Goal: Task Accomplishment & Management: Use online tool/utility

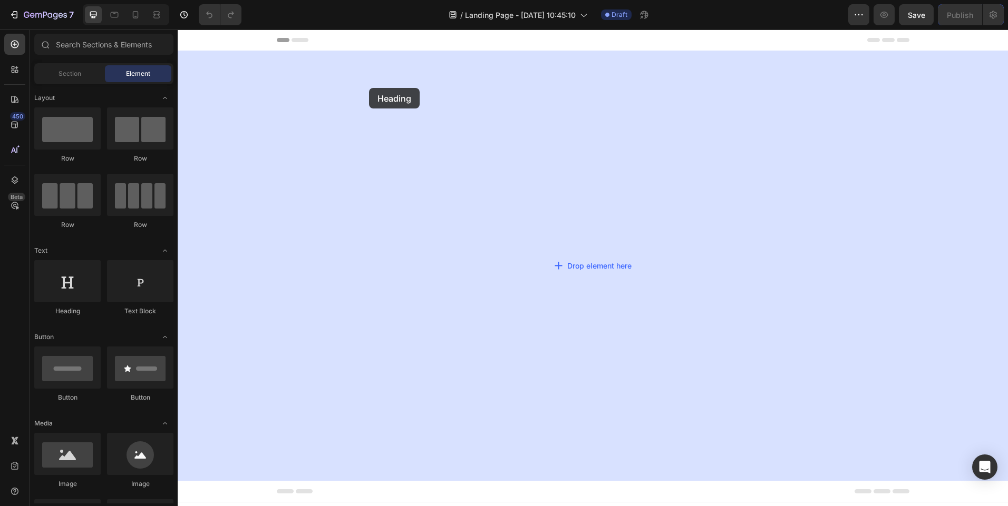
drag, startPoint x: 264, startPoint y: 308, endPoint x: 368, endPoint y: 86, distance: 244.9
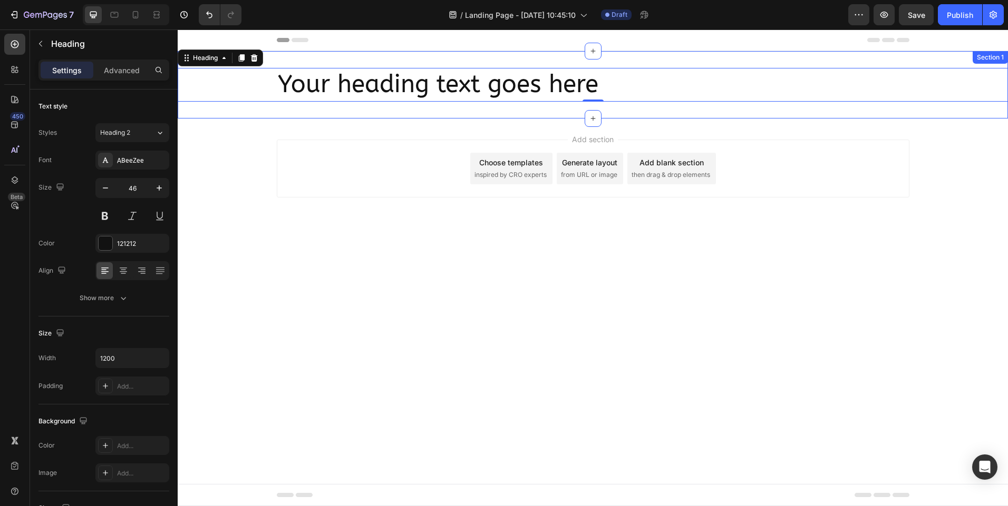
click at [287, 62] on div "Your heading text goes here Heading 0 Section 1" at bounding box center [593, 84] width 830 height 67
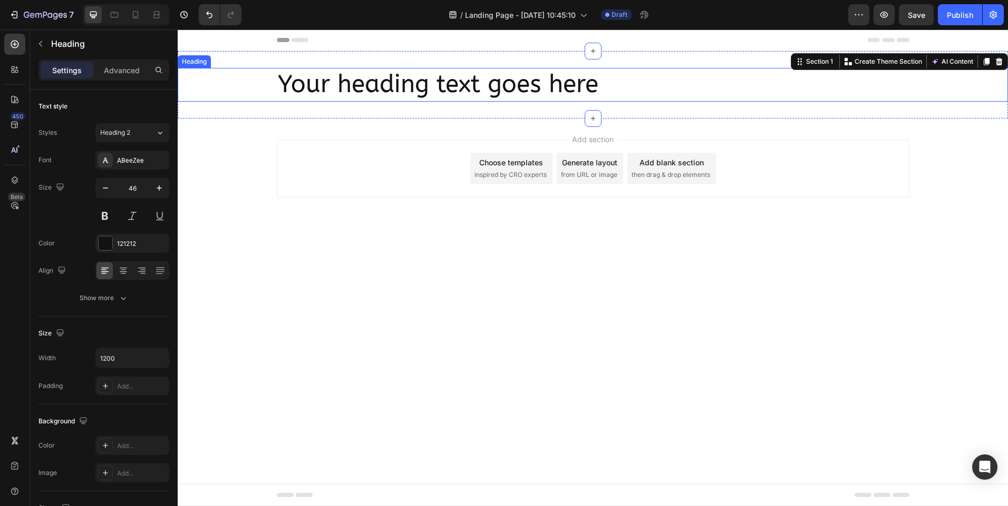
click at [308, 74] on h2 "Your heading text goes here" at bounding box center [593, 85] width 632 height 34
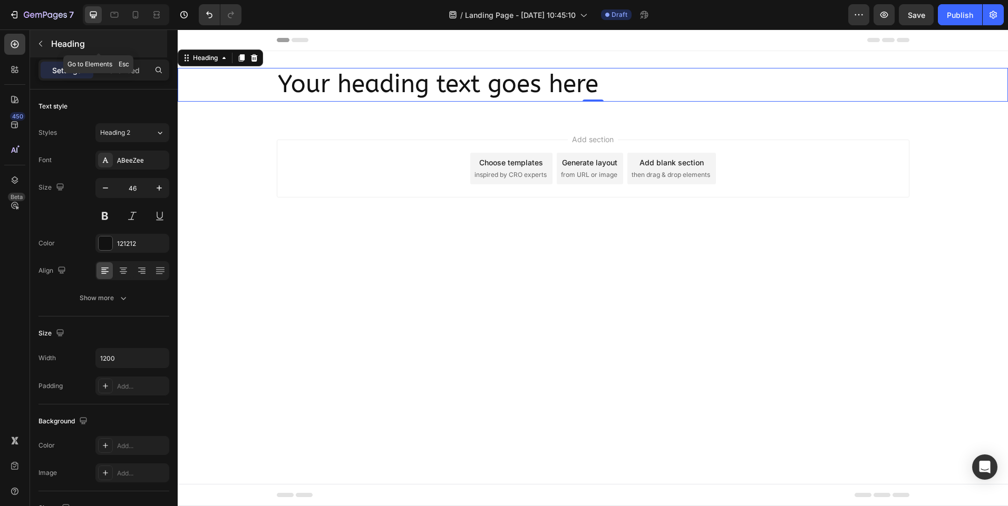
click at [83, 45] on p "Heading" at bounding box center [108, 43] width 114 height 13
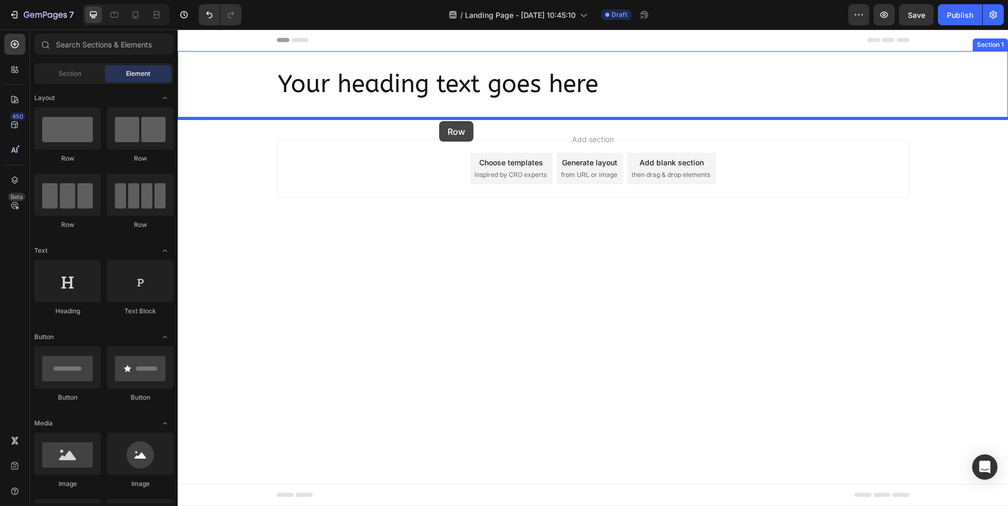
drag, startPoint x: 246, startPoint y: 218, endPoint x: 439, endPoint y: 121, distance: 215.7
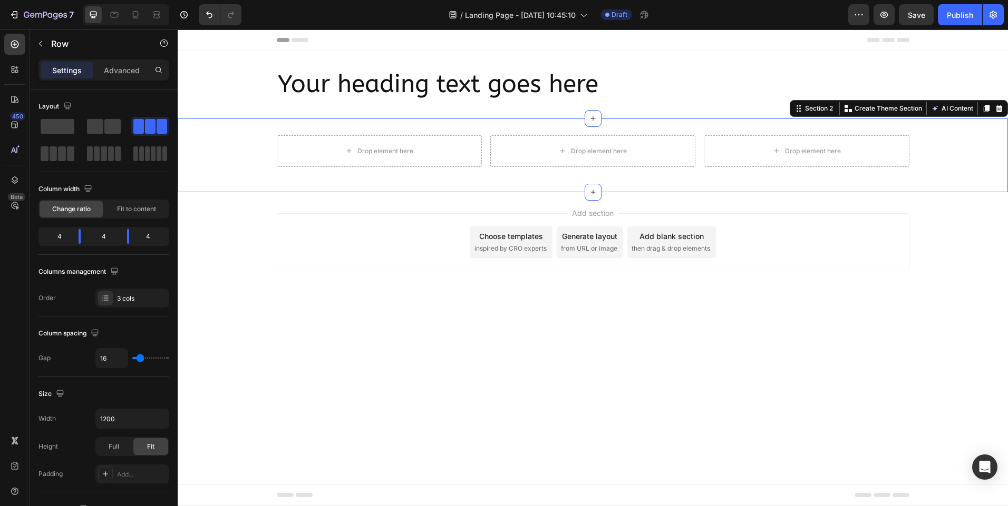
click at [247, 155] on div "Drop element here Drop element here Drop element here Row" at bounding box center [593, 155] width 830 height 40
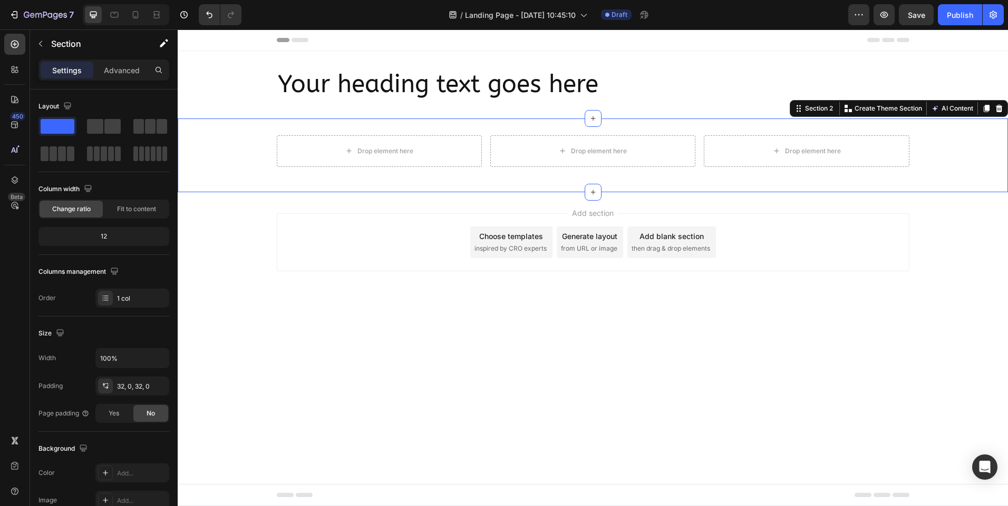
click at [247, 158] on div "Drop element here Drop element here Drop element here Row" at bounding box center [593, 155] width 830 height 40
click at [236, 150] on div "Drop element here Drop element here Drop element here Row" at bounding box center [593, 155] width 830 height 40
click at [314, 133] on div "Drop element here Drop element here Drop element here Row Section 2 Create Them…" at bounding box center [593, 156] width 830 height 74
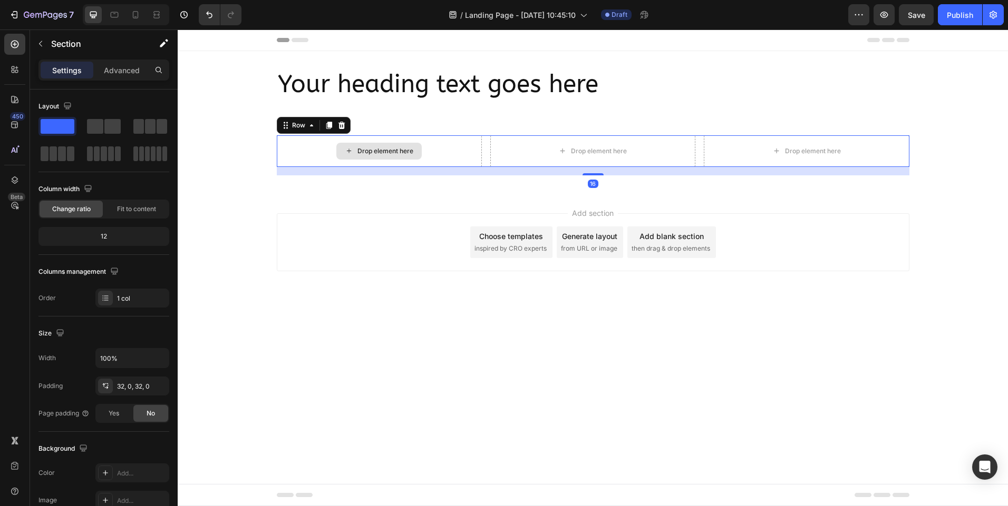
click at [308, 154] on div "Drop element here" at bounding box center [379, 151] width 205 height 32
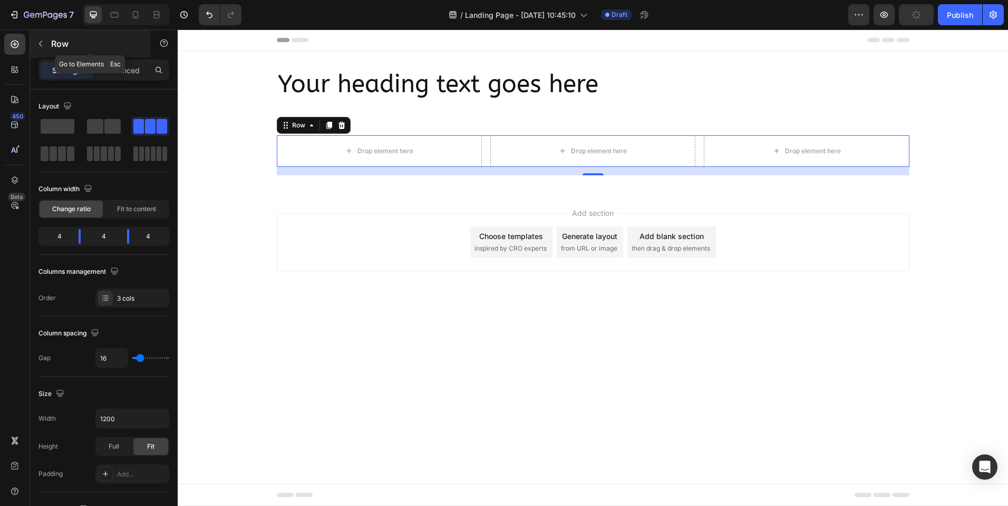
click at [48, 42] on button "button" at bounding box center [40, 43] width 17 height 17
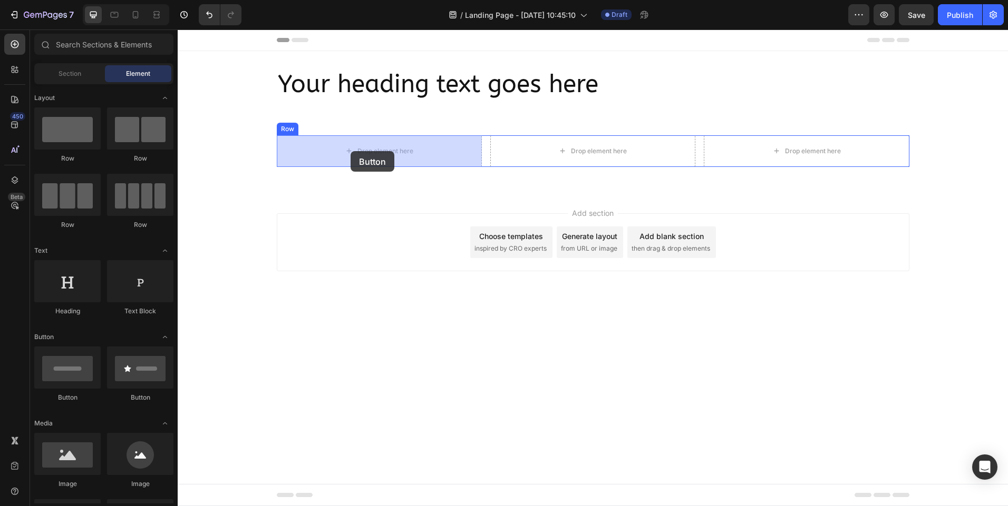
drag, startPoint x: 257, startPoint y: 404, endPoint x: 350, endPoint y: 152, distance: 268.6
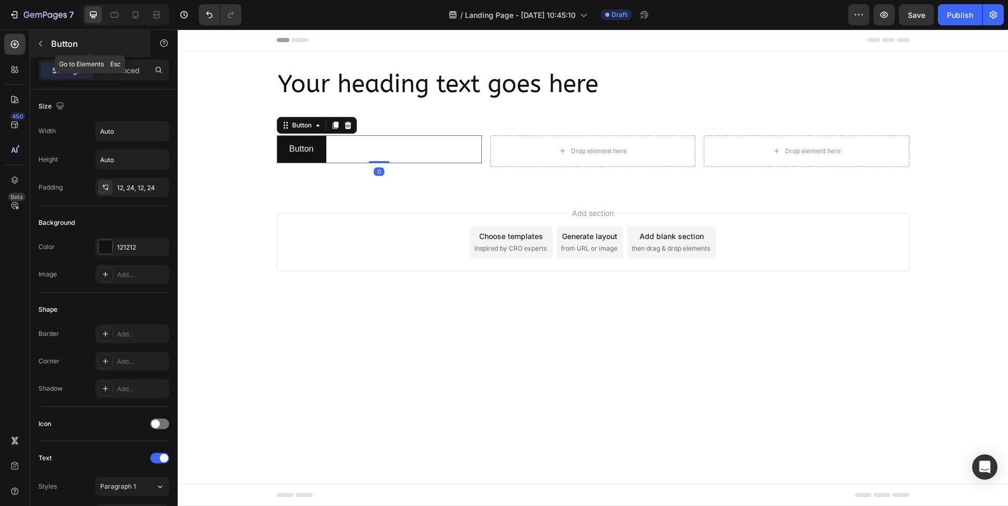
click at [93, 43] on p "Button" at bounding box center [96, 43] width 90 height 13
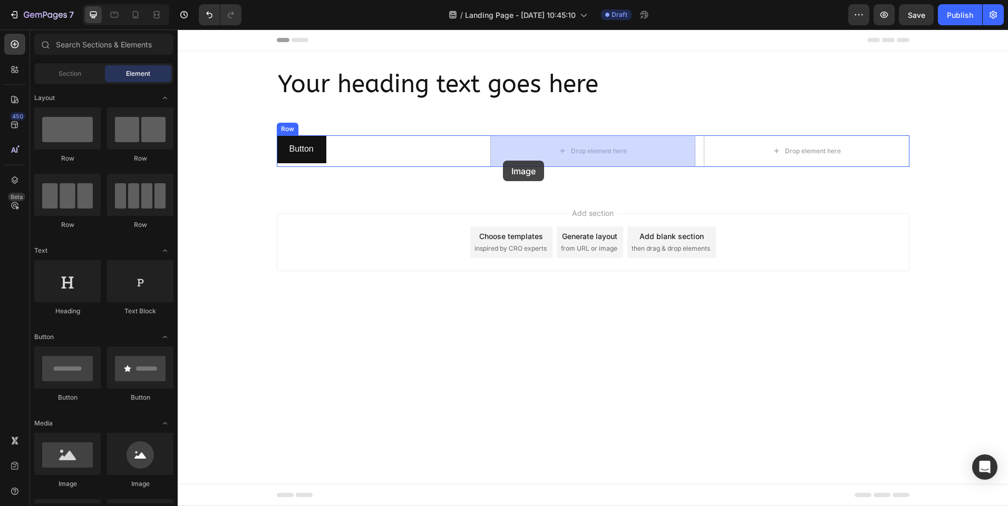
drag, startPoint x: 258, startPoint y: 490, endPoint x: 503, endPoint y: 161, distance: 410.2
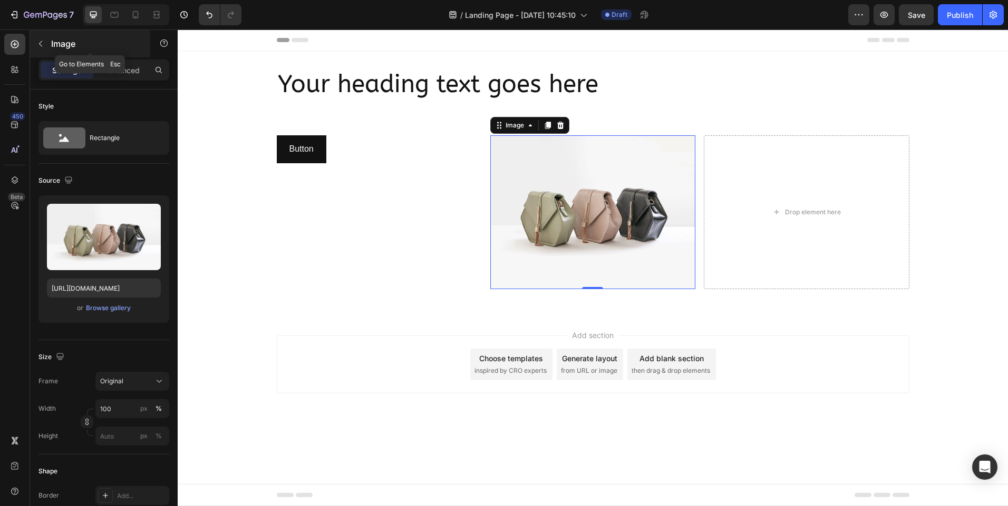
click at [50, 42] on div "Image" at bounding box center [90, 43] width 120 height 27
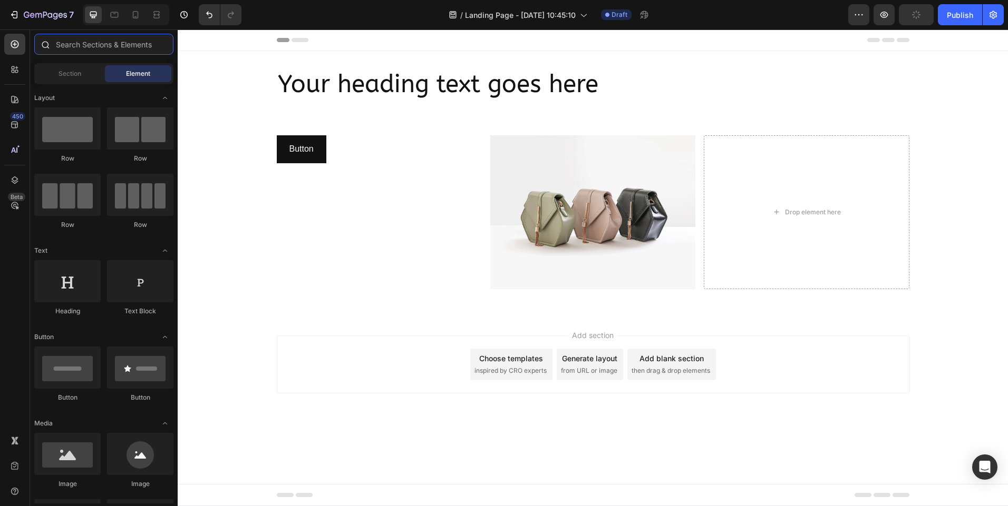
click at [62, 46] on input "text" at bounding box center [103, 44] width 139 height 21
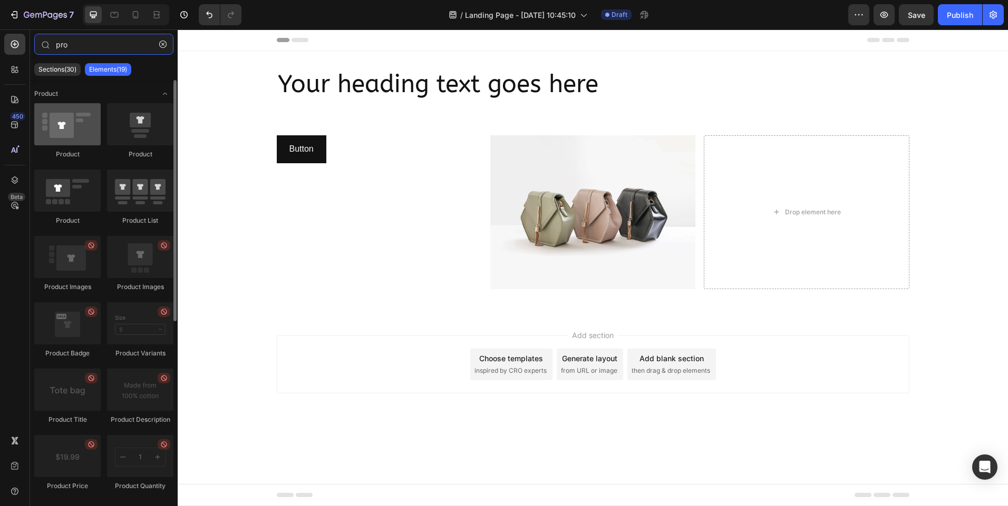
type input "pro"
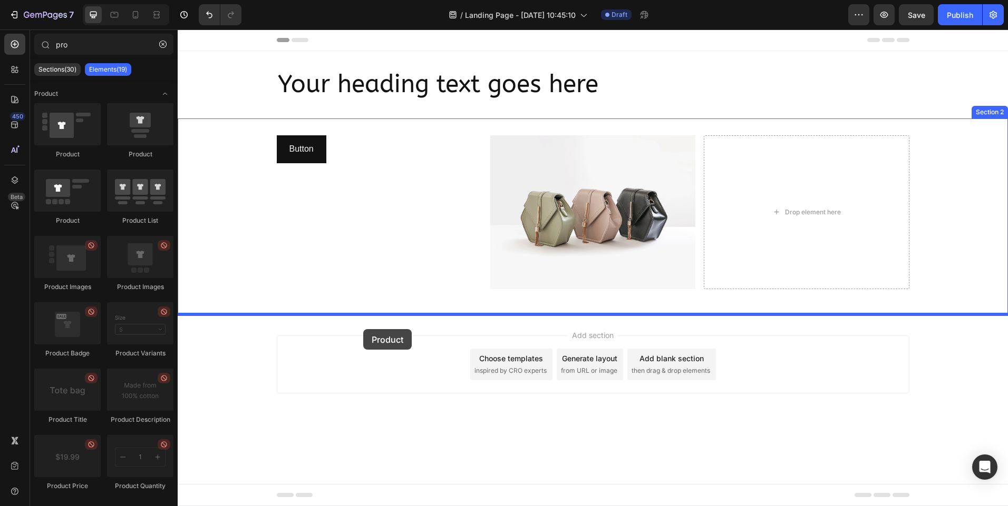
drag, startPoint x: 243, startPoint y: 153, endPoint x: 363, endPoint y: 329, distance: 213.6
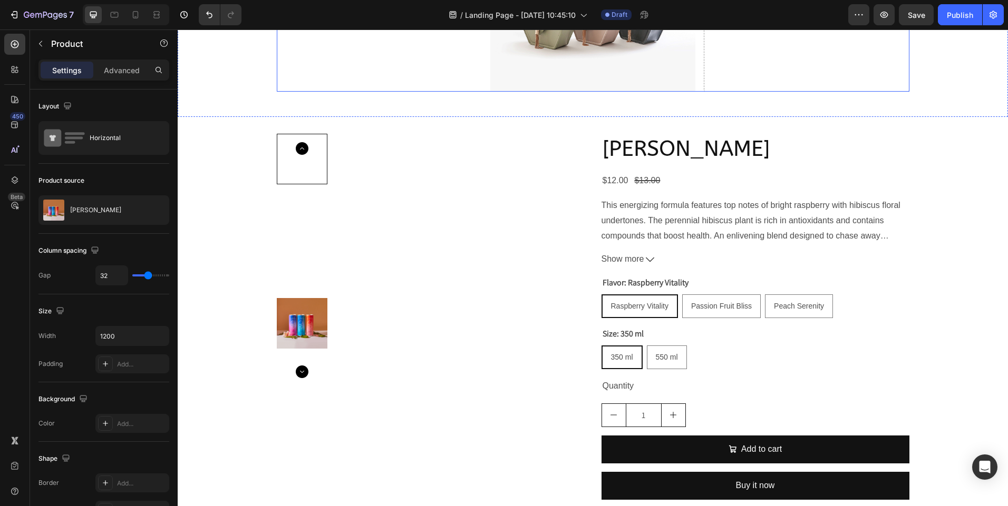
scroll to position [206, 0]
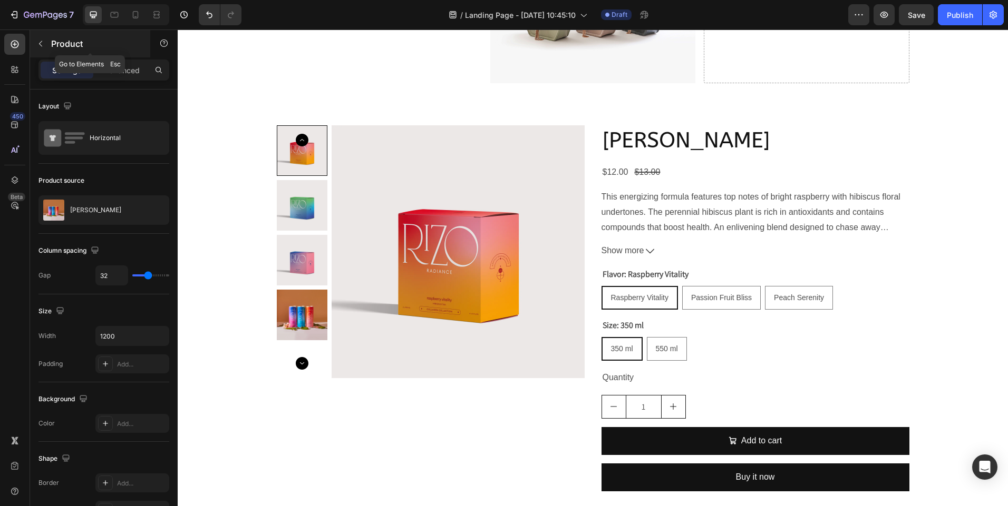
click at [79, 54] on div "Product" at bounding box center [90, 43] width 120 height 27
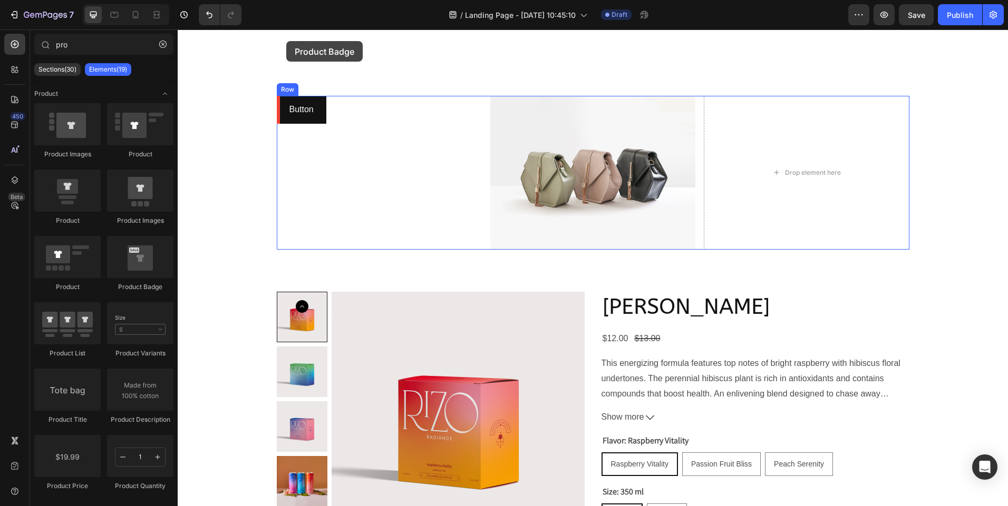
scroll to position [12, 0]
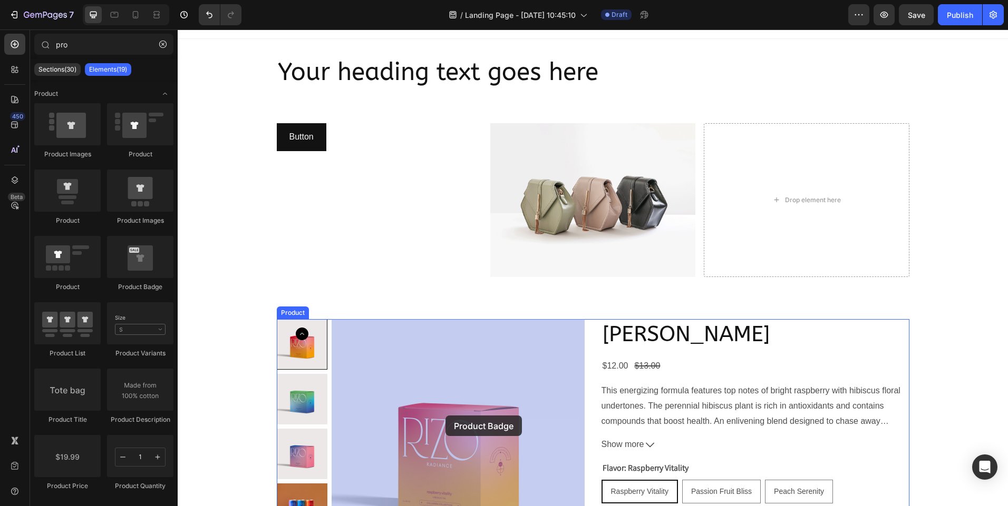
drag, startPoint x: 311, startPoint y: 297, endPoint x: 445, endPoint y: 415, distance: 179.2
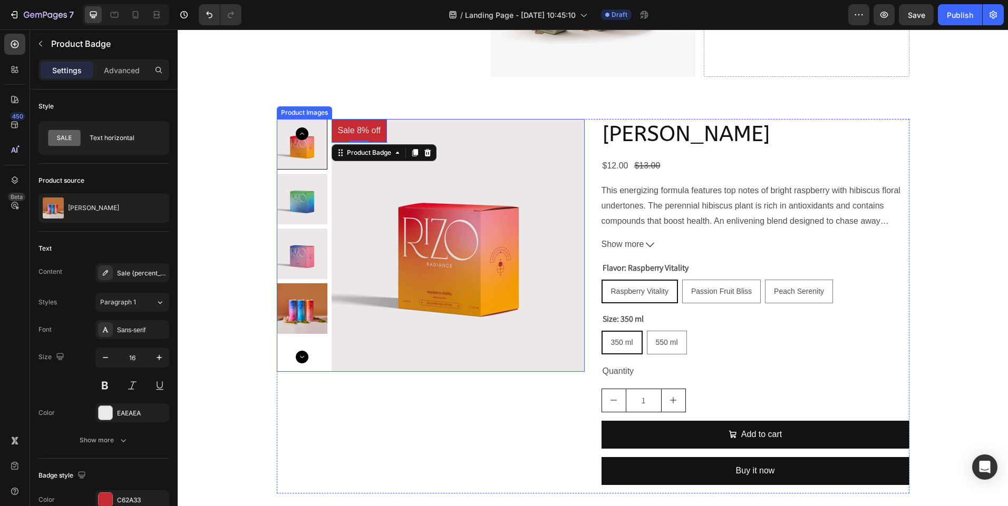
scroll to position [214, 0]
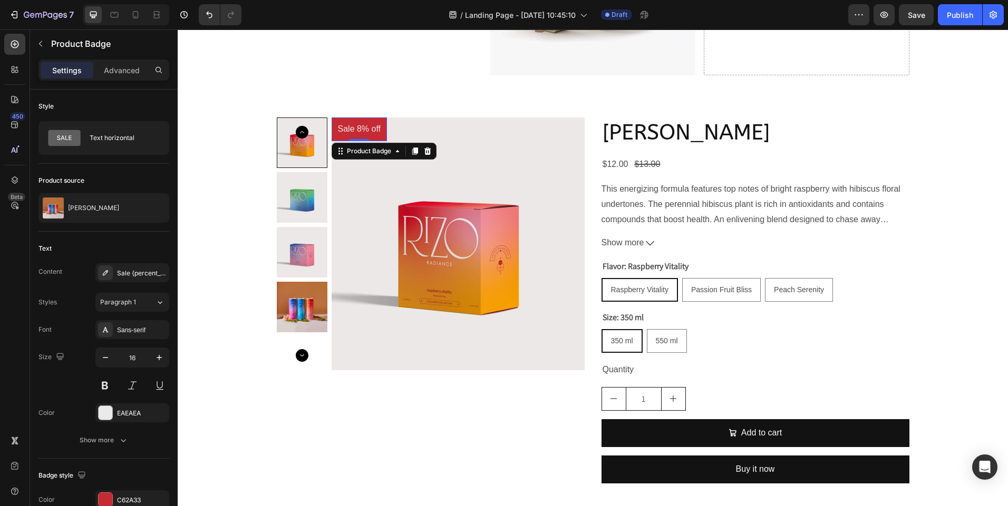
click at [363, 125] on pre "Sale 8% off" at bounding box center [359, 130] width 56 height 24
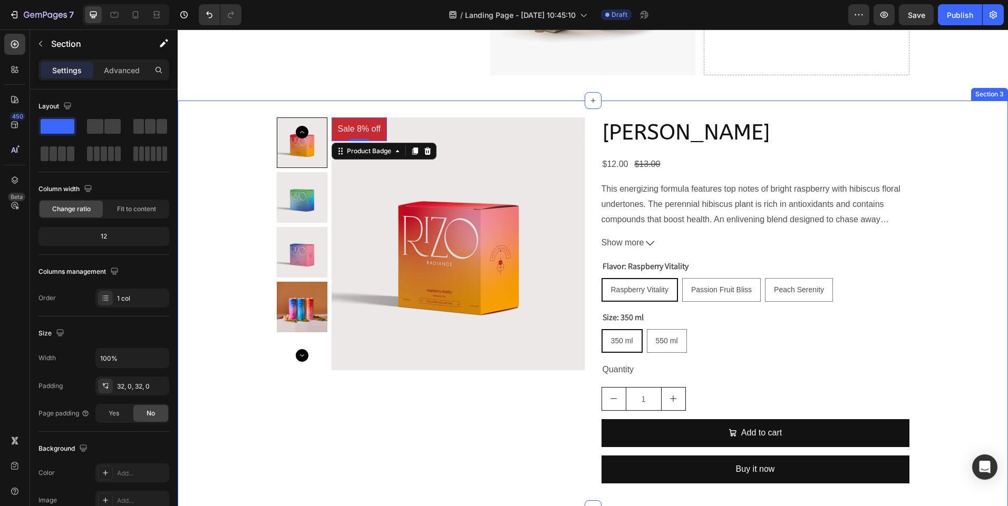
click at [248, 165] on div "Sale 8% off Product Badge 0 Product Images [PERSON_NAME] Product Title $12.00 P…" at bounding box center [593, 305] width 830 height 375
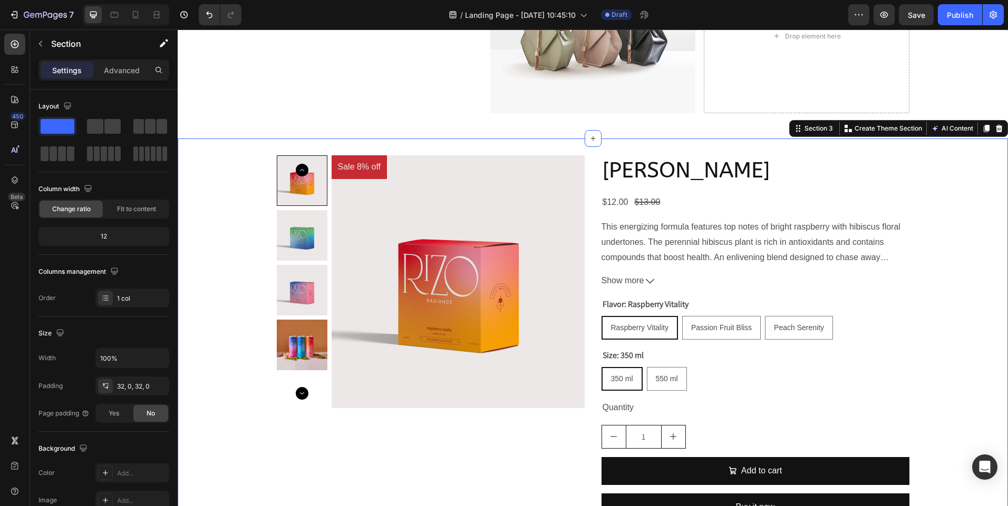
scroll to position [172, 0]
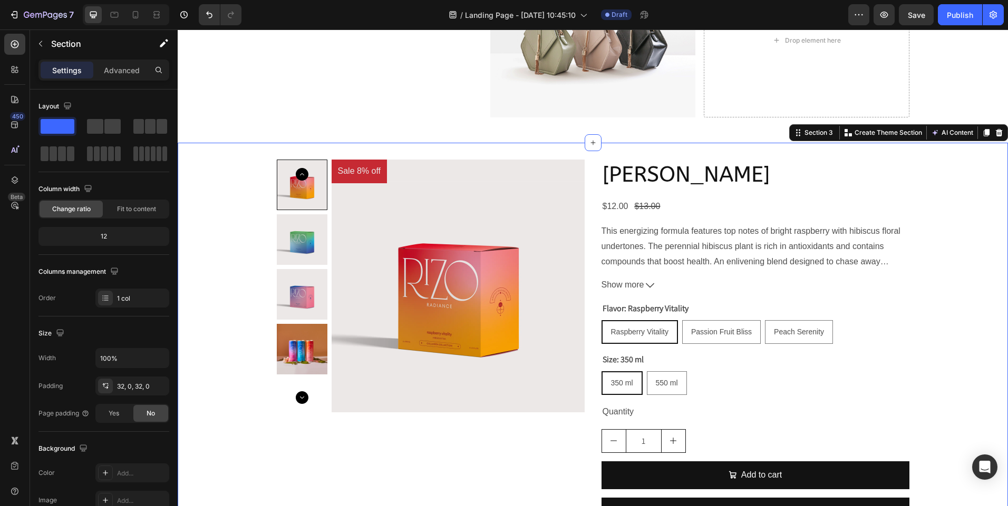
click at [356, 154] on div "Sale 8% off Product Badge Product Images [PERSON_NAME] Product Title $12.00 Pro…" at bounding box center [593, 347] width 830 height 408
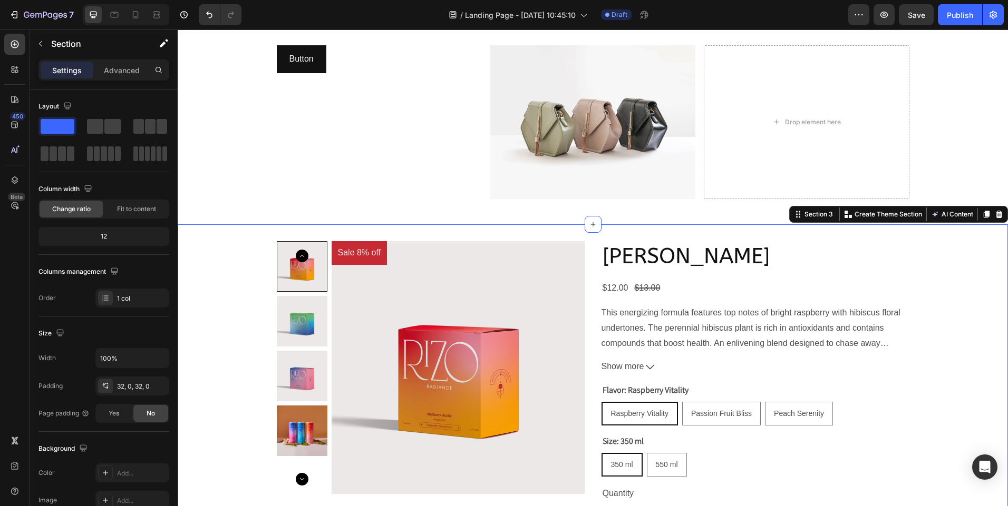
scroll to position [81, 0]
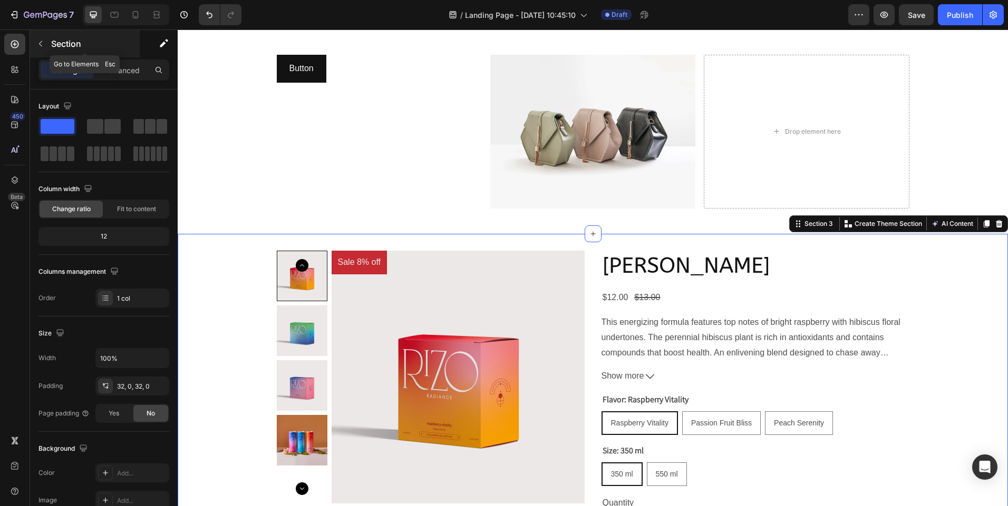
click at [51, 44] on p "Section" at bounding box center [94, 43] width 86 height 13
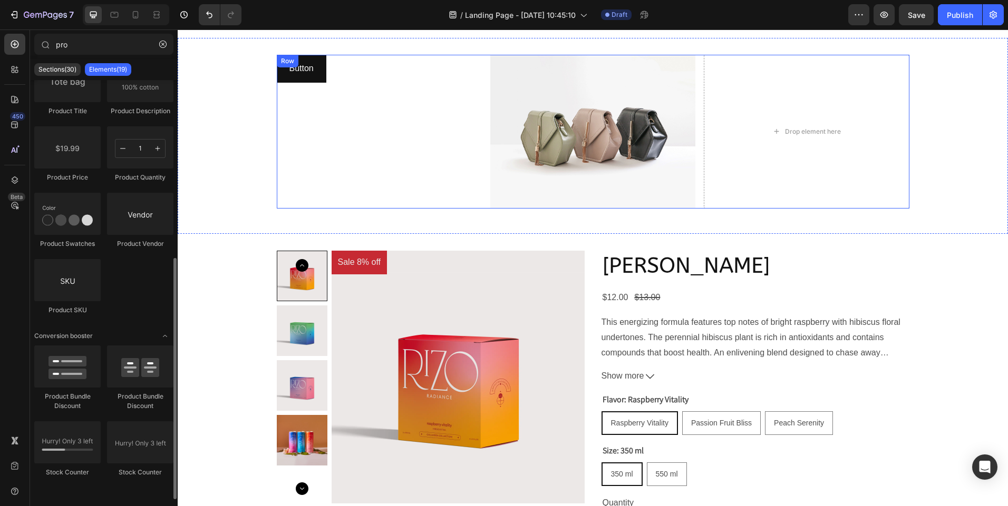
scroll to position [0, 0]
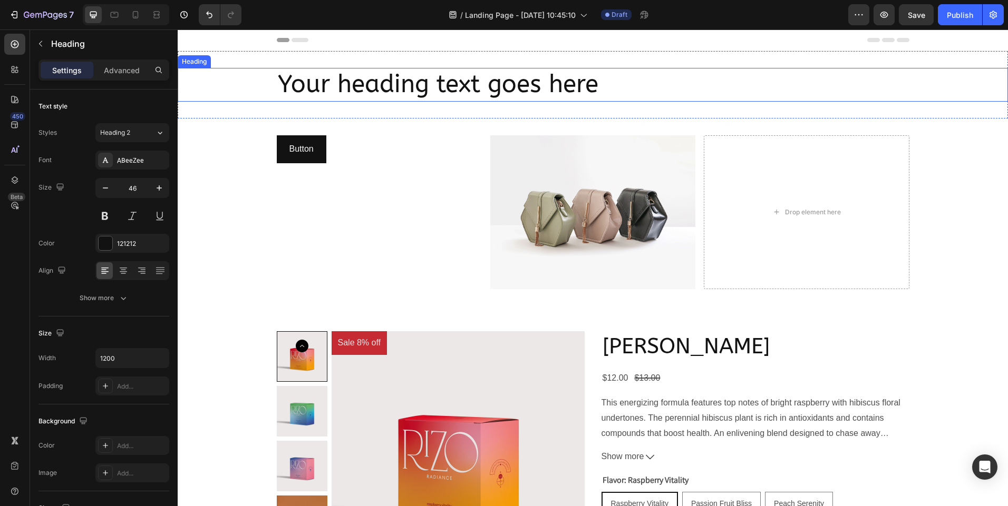
click at [380, 85] on h2 "Your heading text goes here" at bounding box center [593, 85] width 632 height 34
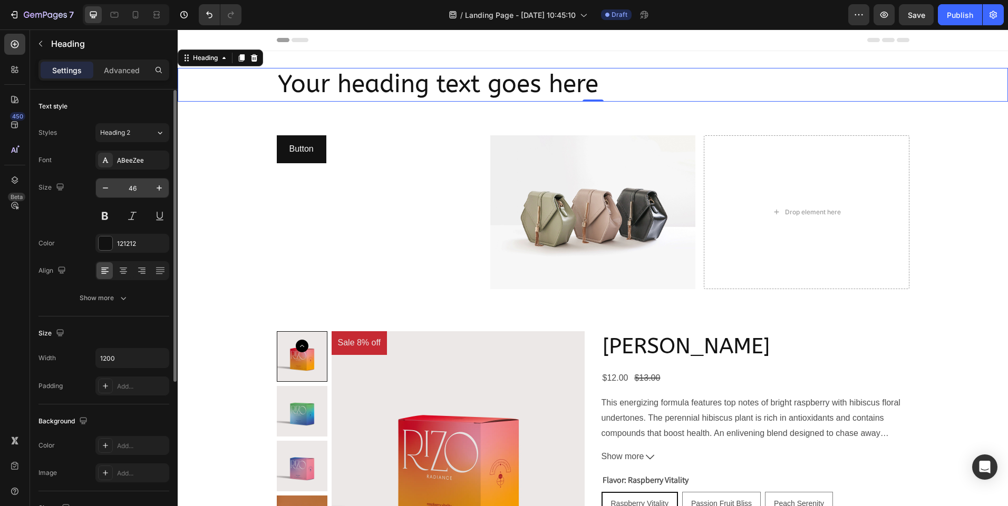
scroll to position [20, 0]
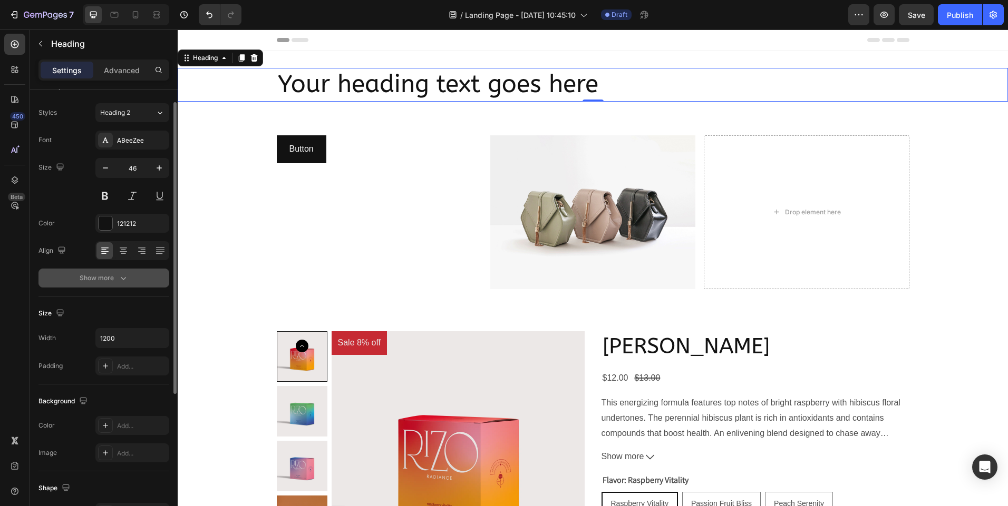
click at [105, 283] on div "Show more" at bounding box center [104, 278] width 49 height 11
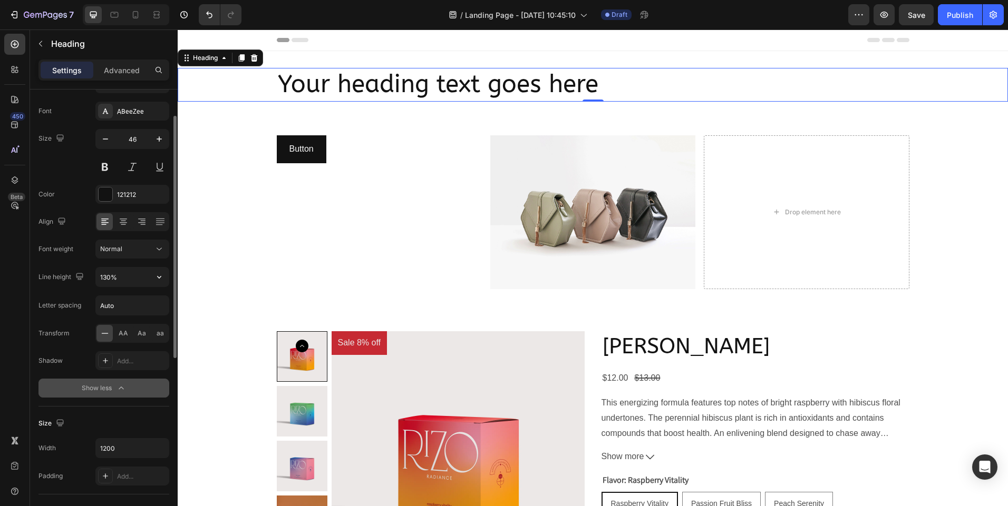
scroll to position [54, 0]
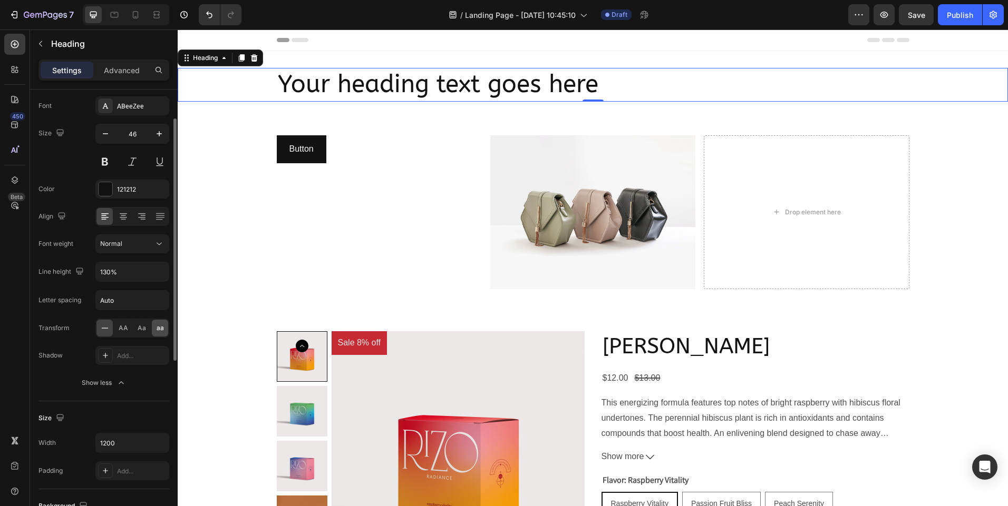
click at [158, 327] on span "aa" at bounding box center [160, 328] width 7 height 9
click at [122, 330] on span "AA" at bounding box center [123, 328] width 9 height 9
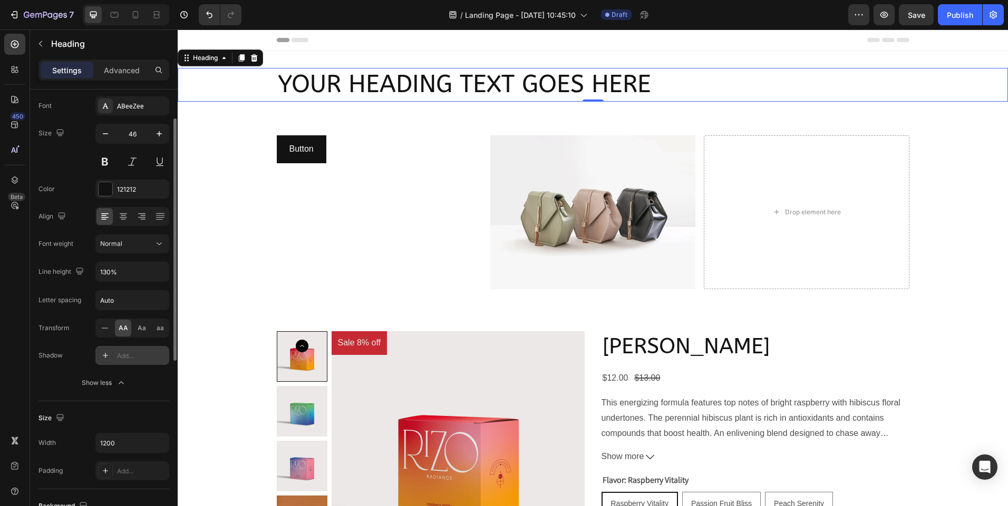
click at [126, 357] on div "Add..." at bounding box center [142, 356] width 50 height 9
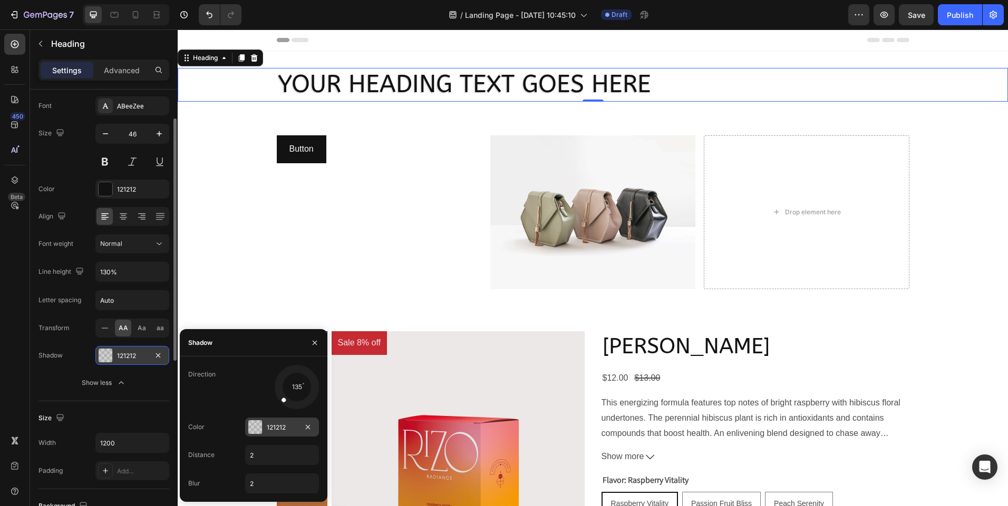
click at [259, 425] on div at bounding box center [255, 428] width 14 height 14
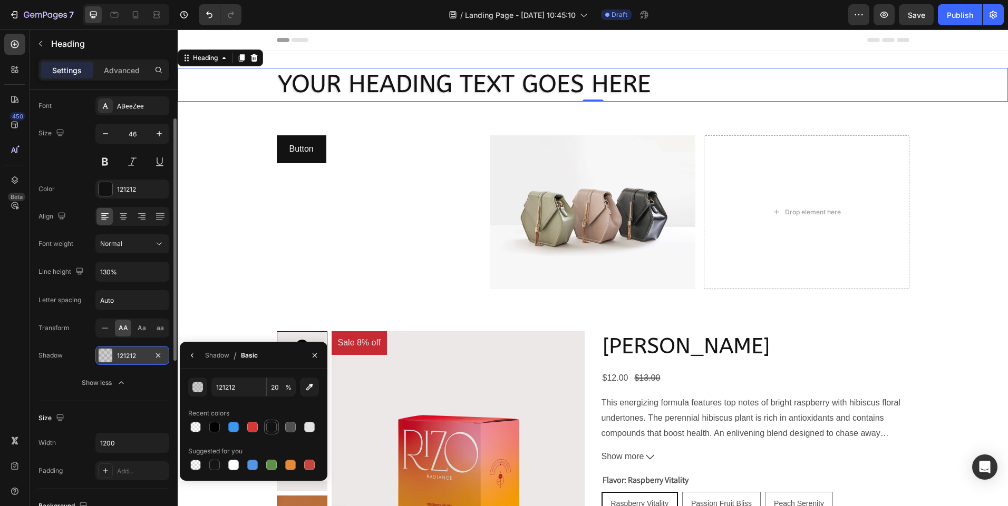
click at [267, 422] on div at bounding box center [271, 427] width 13 height 13
type input "100"
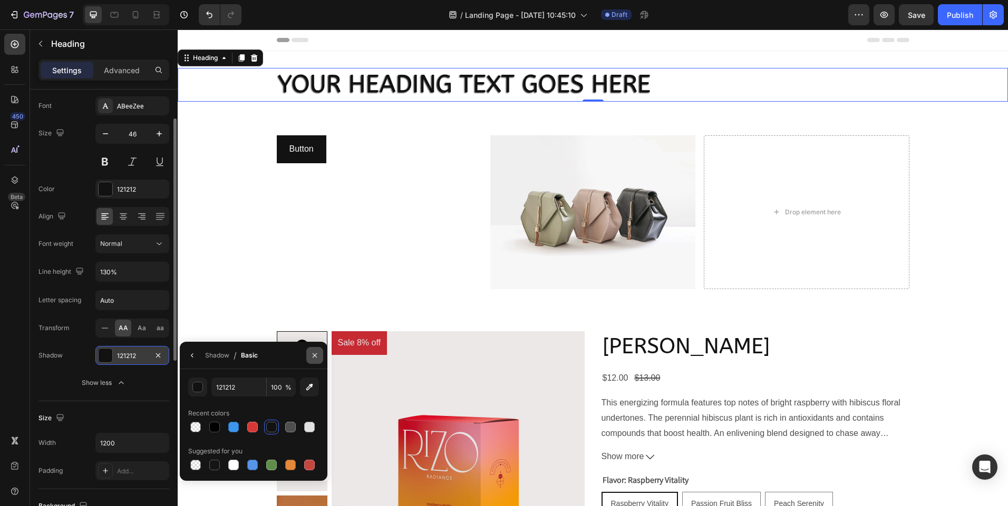
click at [314, 352] on icon "button" at bounding box center [314, 356] width 8 height 8
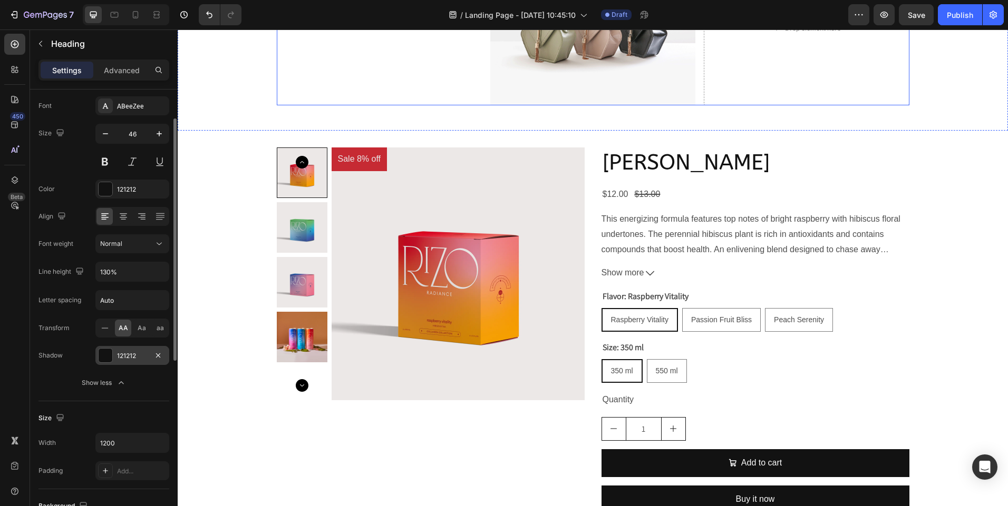
scroll to position [186, 0]
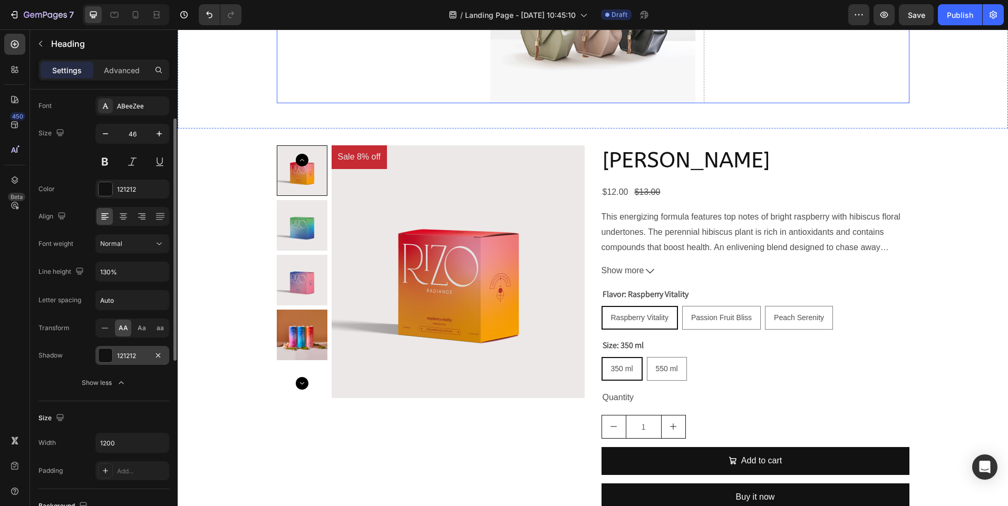
click at [311, 246] on img at bounding box center [302, 225] width 51 height 51
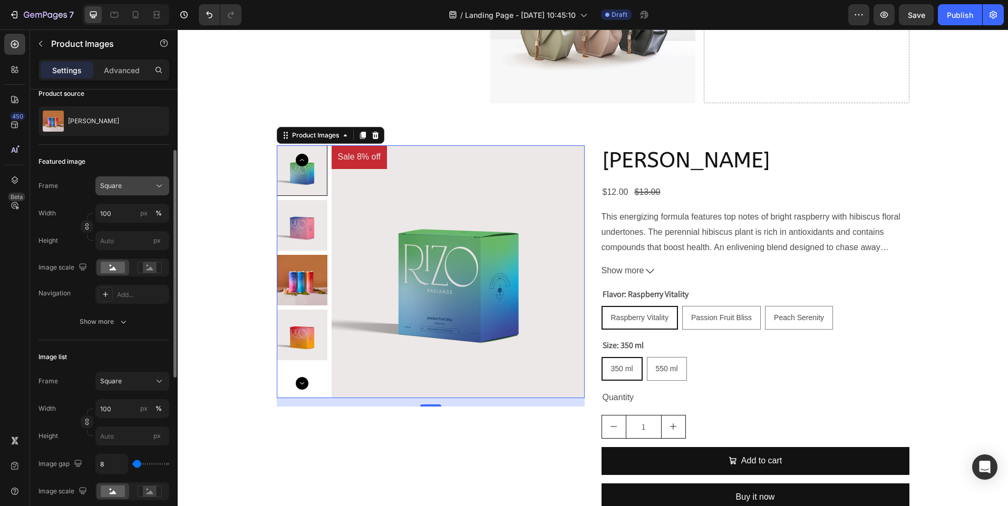
scroll to position [98, 0]
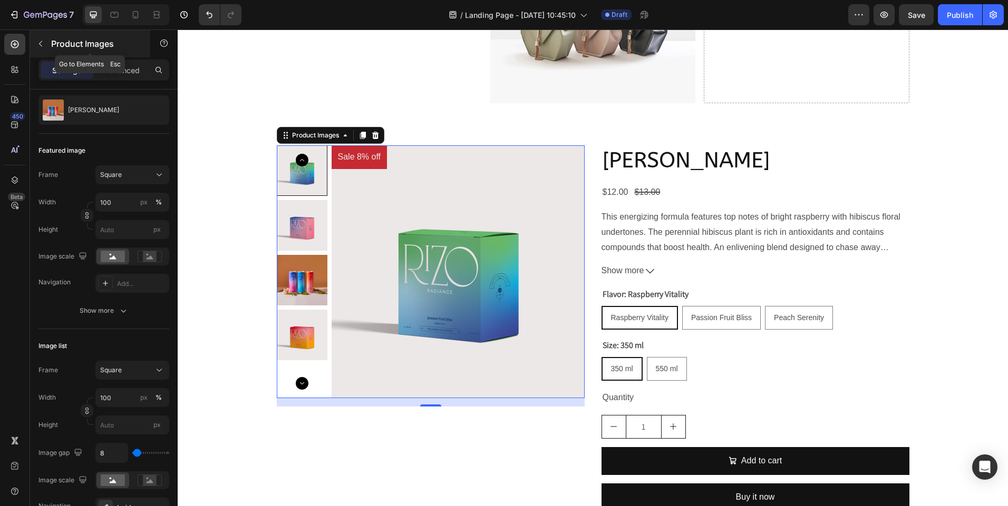
click at [41, 50] on button "button" at bounding box center [40, 43] width 17 height 17
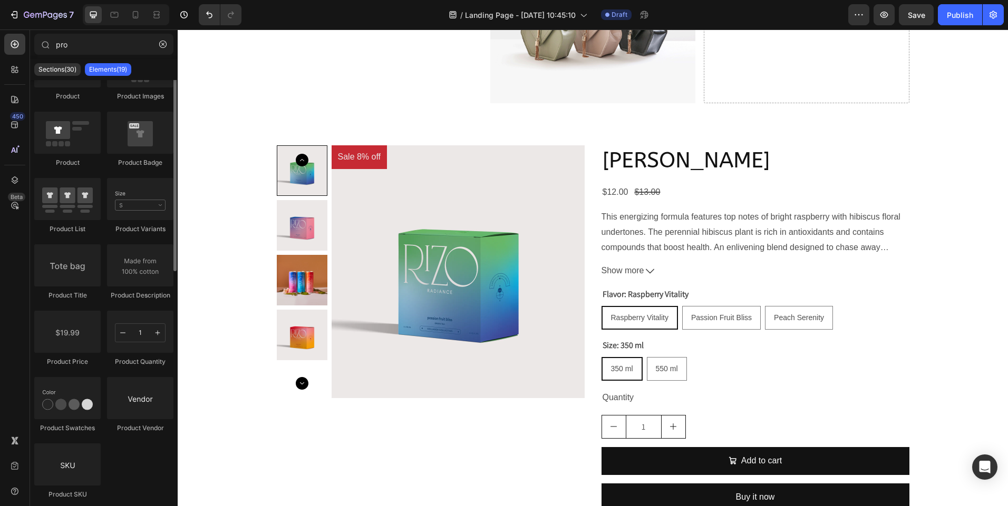
scroll to position [36, 0]
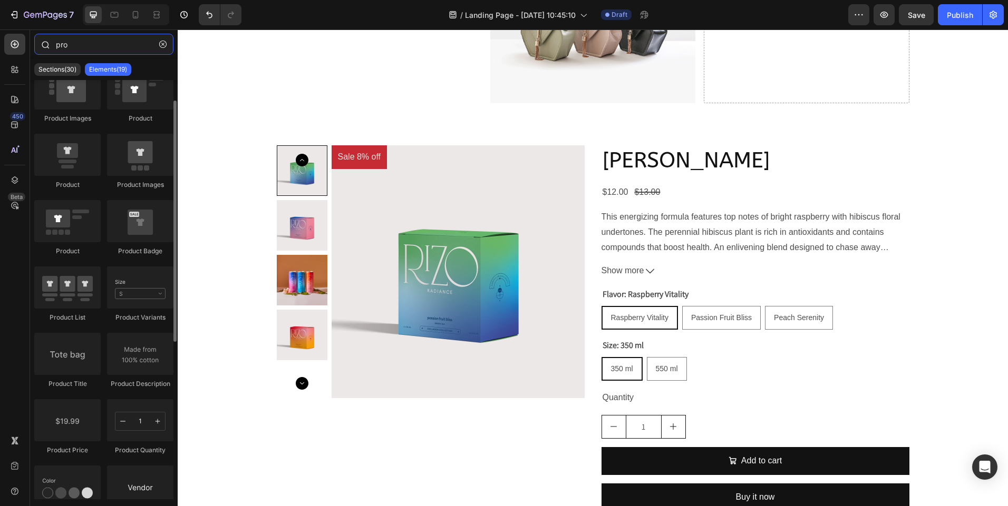
click at [76, 39] on input "pro" at bounding box center [103, 44] width 139 height 21
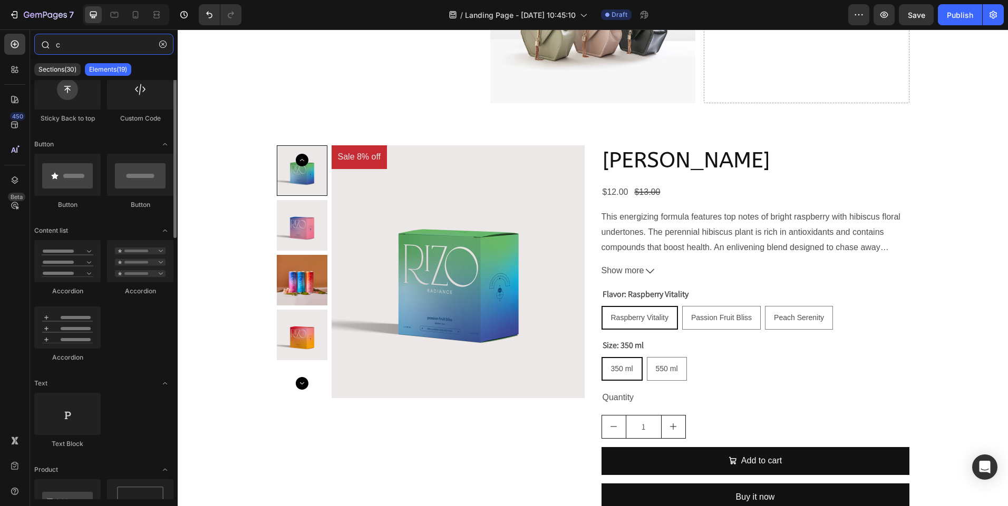
scroll to position [0, 0]
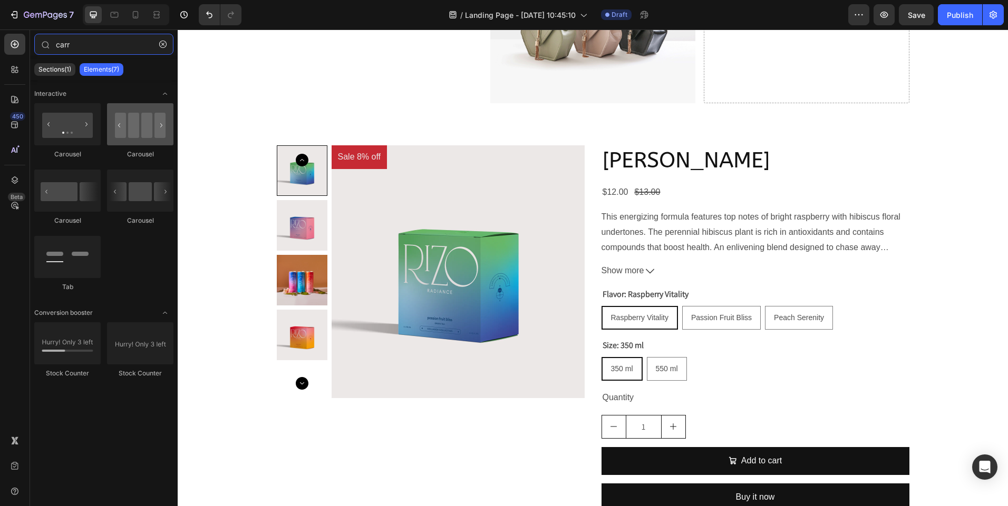
type input "carr"
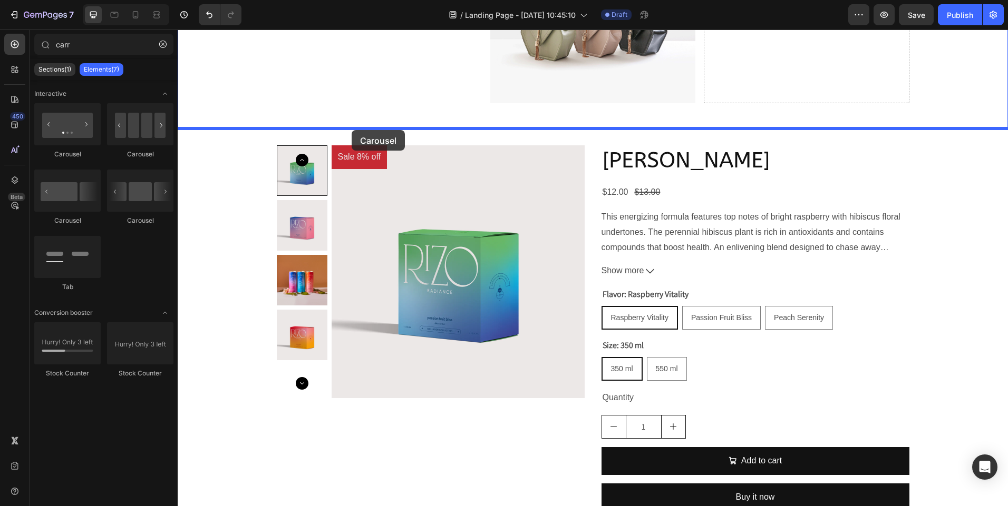
drag, startPoint x: 311, startPoint y: 162, endPoint x: 352, endPoint y: 130, distance: 51.4
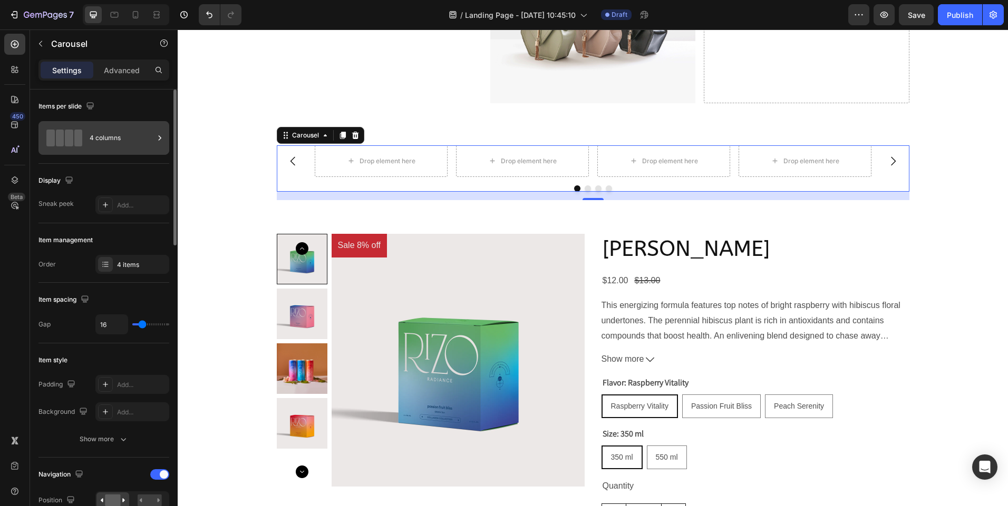
click at [120, 143] on div "4 columns" at bounding box center [122, 138] width 64 height 24
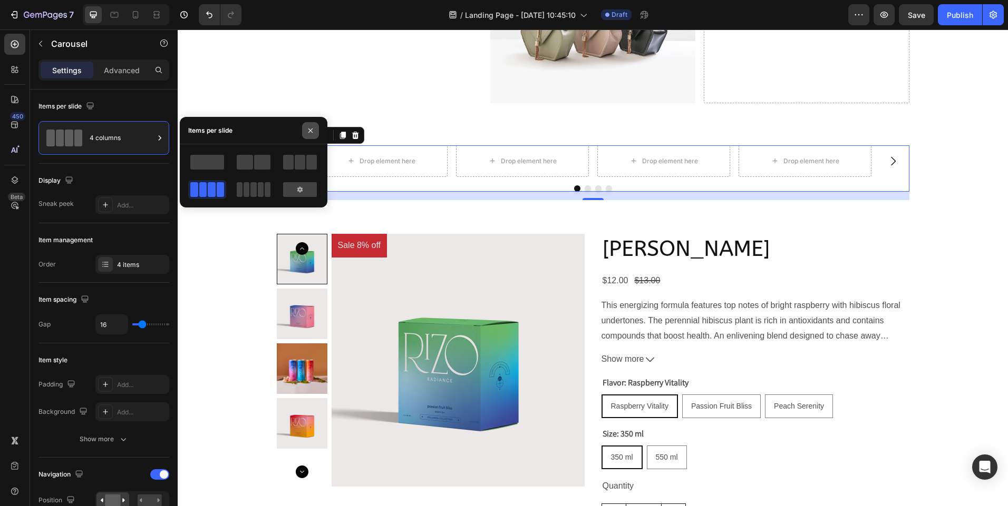
click at [310, 133] on icon "button" at bounding box center [310, 130] width 8 height 8
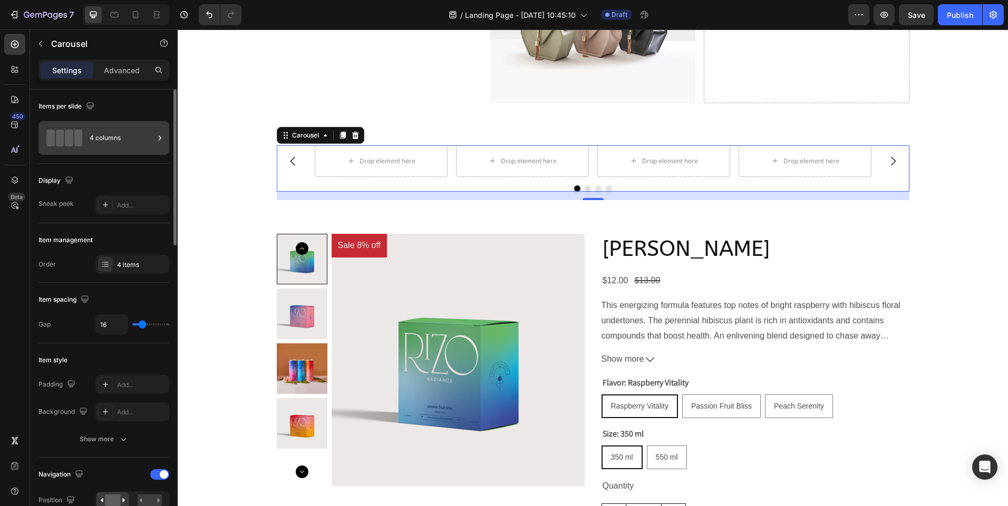
click at [146, 148] on div "4 columns" at bounding box center [122, 138] width 64 height 24
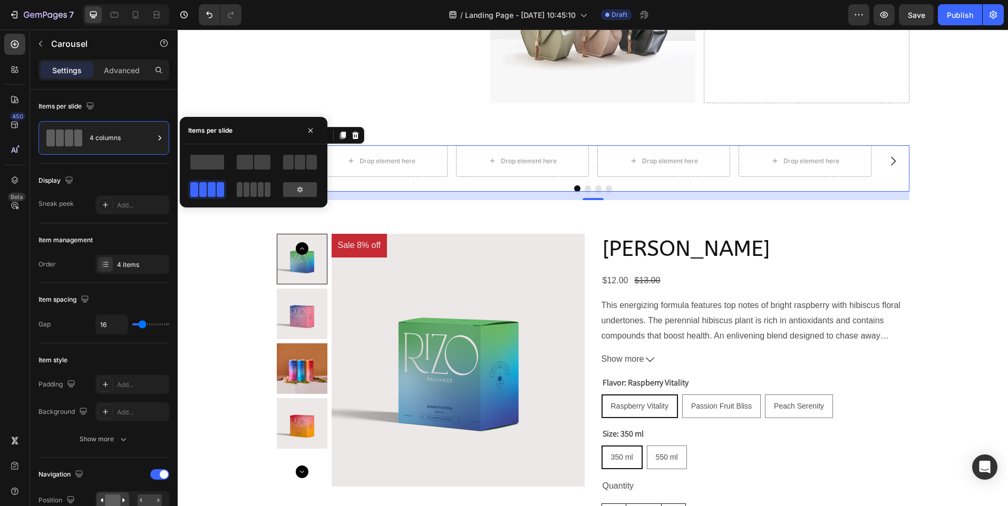
click at [258, 191] on span at bounding box center [261, 189] width 6 height 15
click at [266, 160] on span at bounding box center [262, 162] width 16 height 15
click at [288, 162] on span at bounding box center [288, 162] width 11 height 15
click at [217, 162] on span at bounding box center [207, 162] width 34 height 15
click at [210, 180] on div at bounding box center [253, 176] width 131 height 46
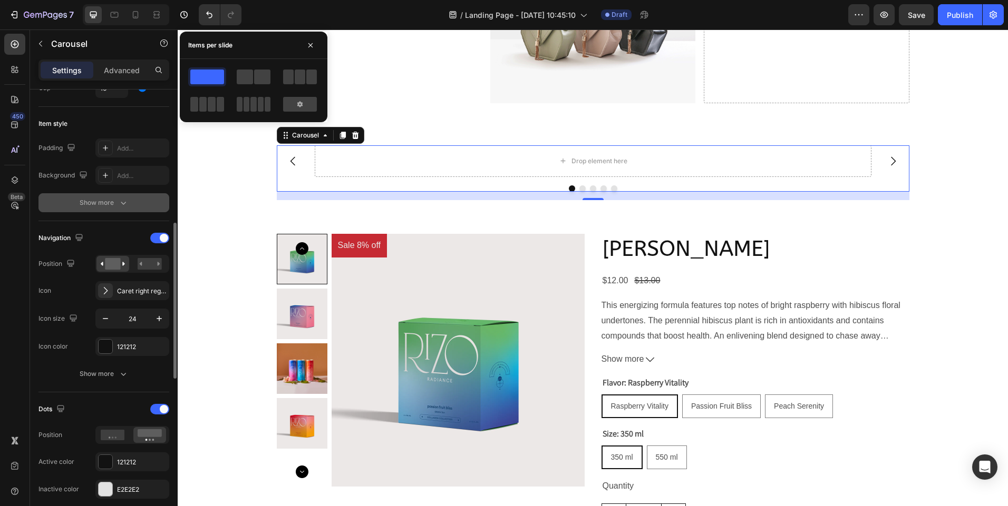
scroll to position [302, 0]
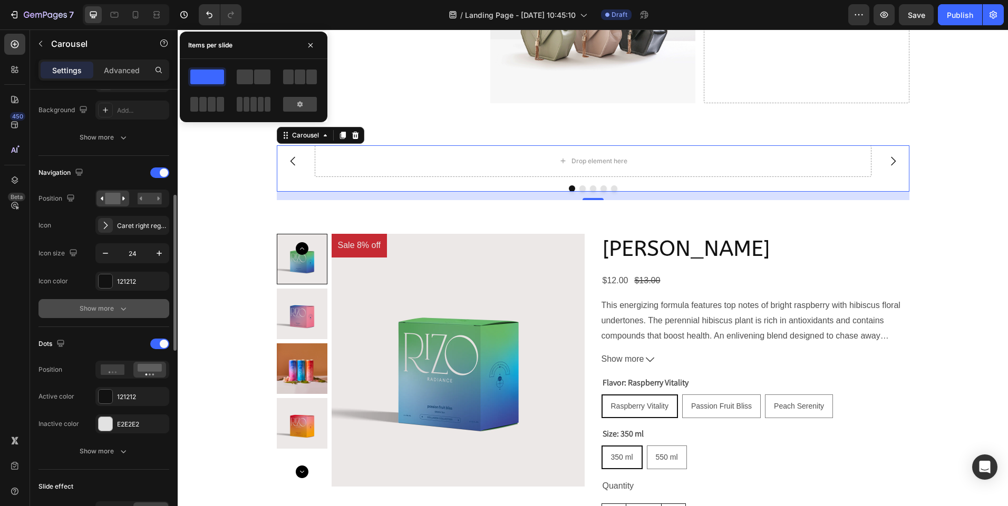
click at [118, 309] on icon "button" at bounding box center [123, 309] width 11 height 11
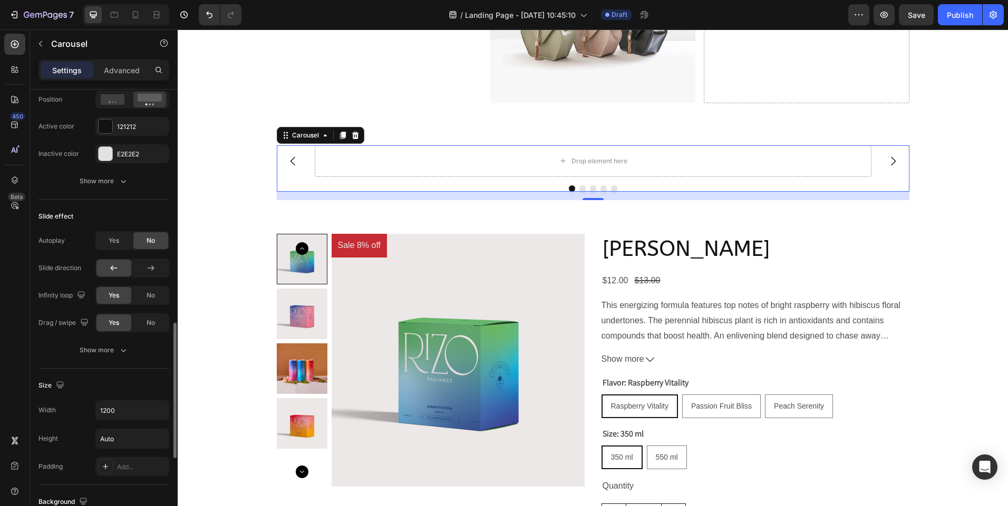
scroll to position [766, 0]
click at [116, 345] on div "Show more" at bounding box center [104, 349] width 49 height 11
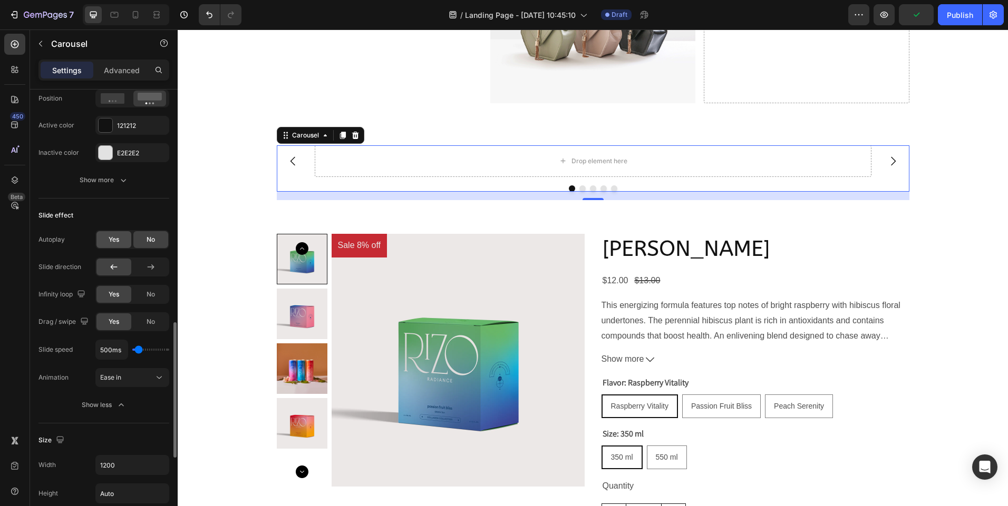
click at [119, 242] on div "Yes" at bounding box center [113, 239] width 35 height 17
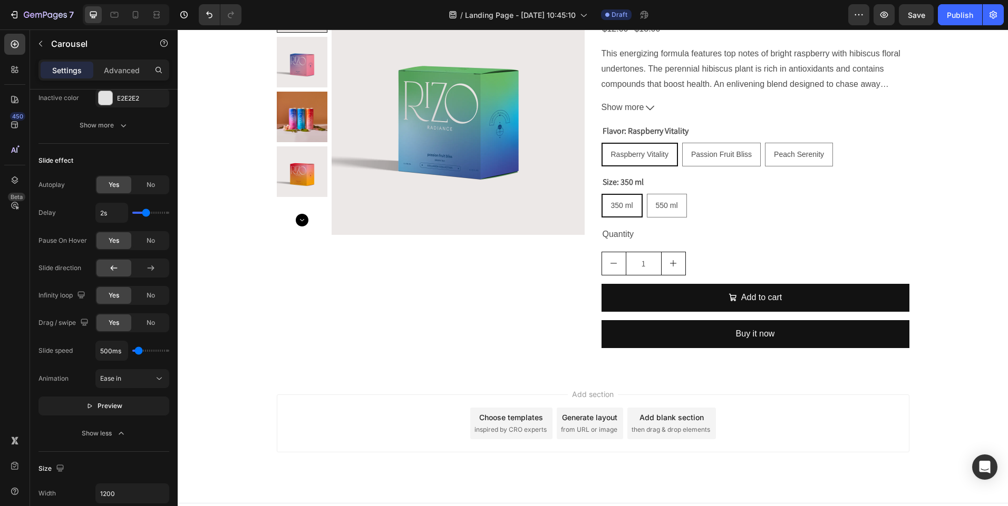
scroll to position [453, 0]
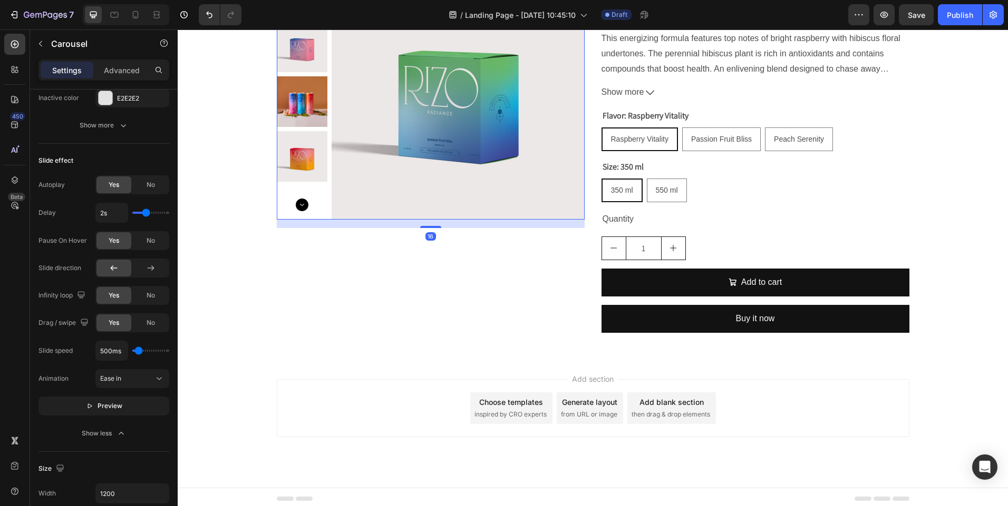
click at [472, 121] on img at bounding box center [457, 93] width 253 height 253
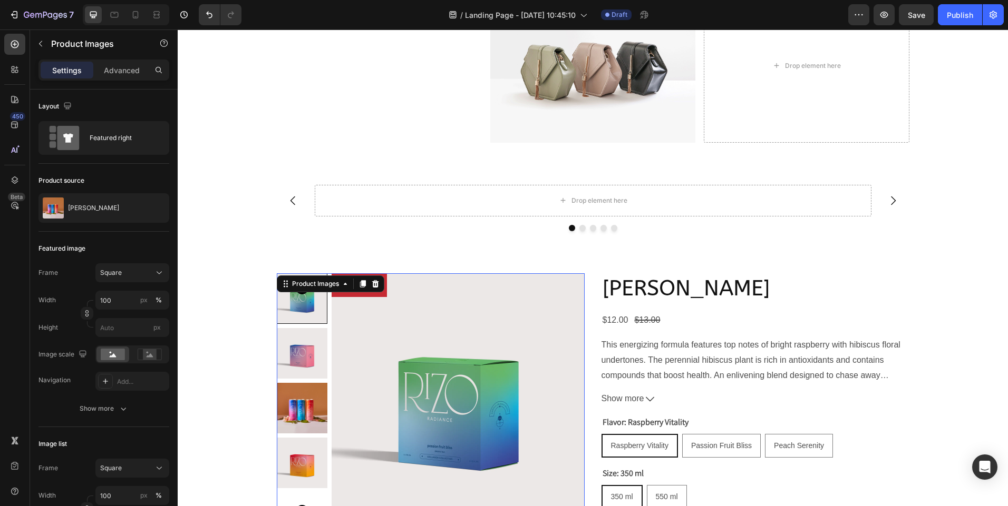
scroll to position [122, 0]
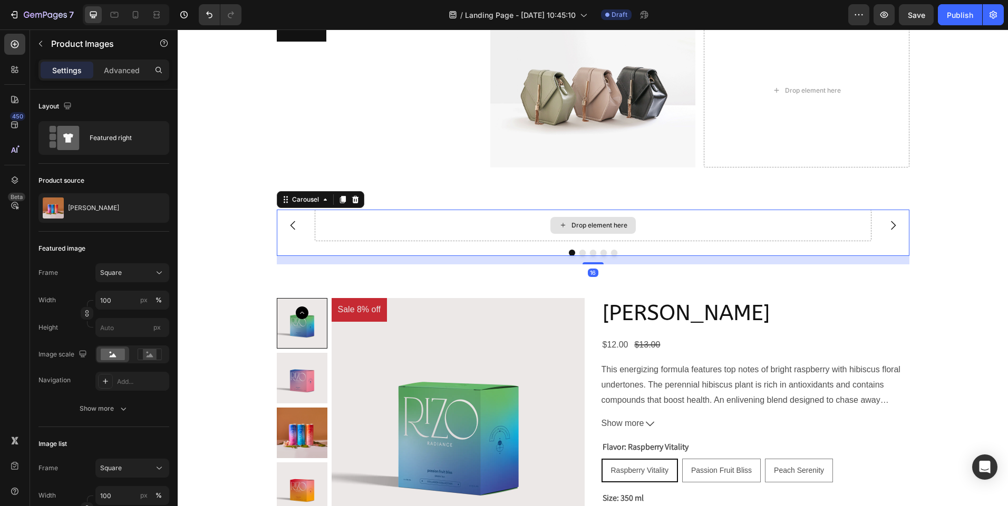
click at [417, 233] on div "Drop element here" at bounding box center [593, 226] width 557 height 32
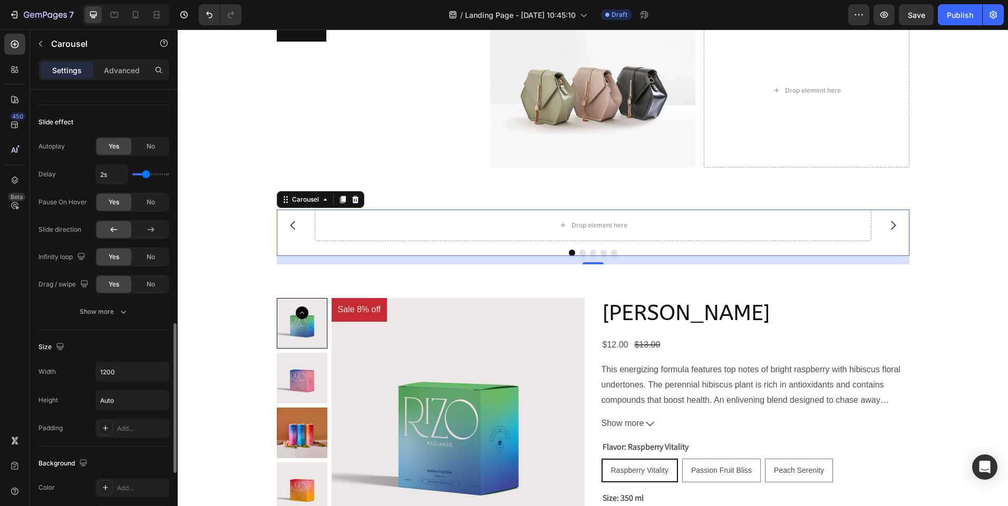
scroll to position [675, 0]
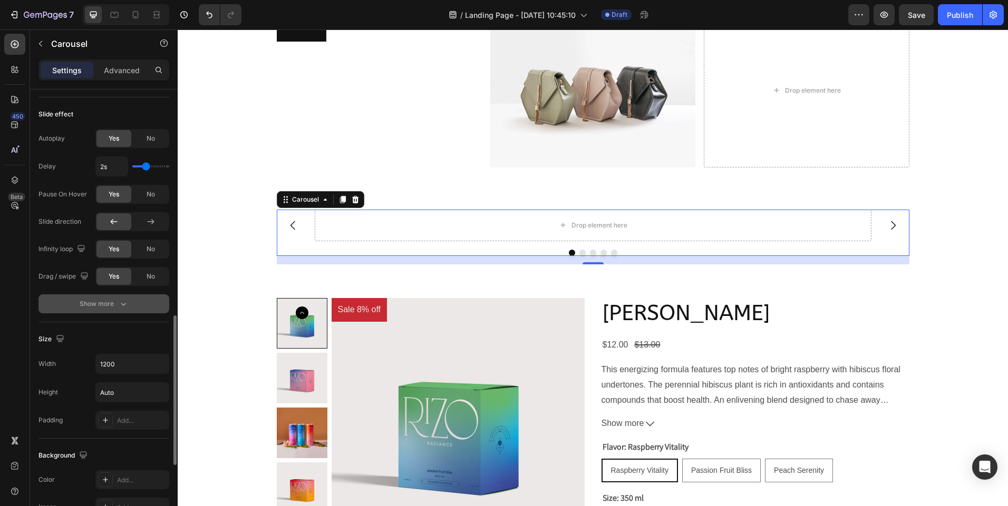
click at [118, 303] on icon "button" at bounding box center [123, 304] width 11 height 11
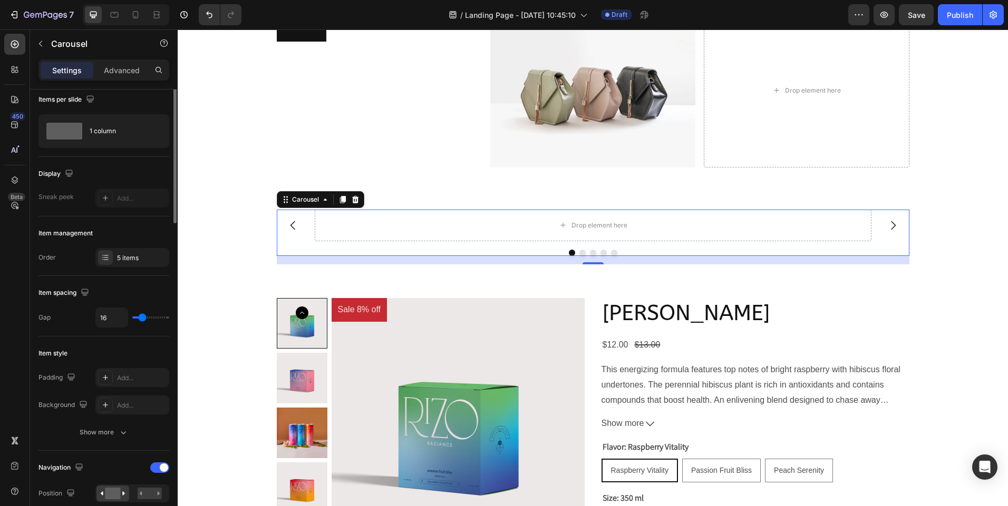
scroll to position [0, 0]
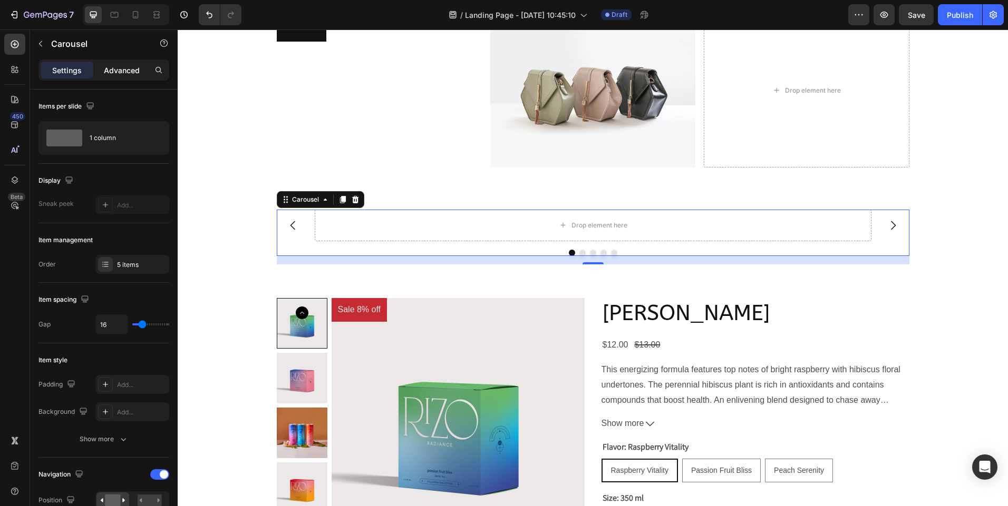
click at [126, 75] on div "Advanced" at bounding box center [121, 70] width 53 height 17
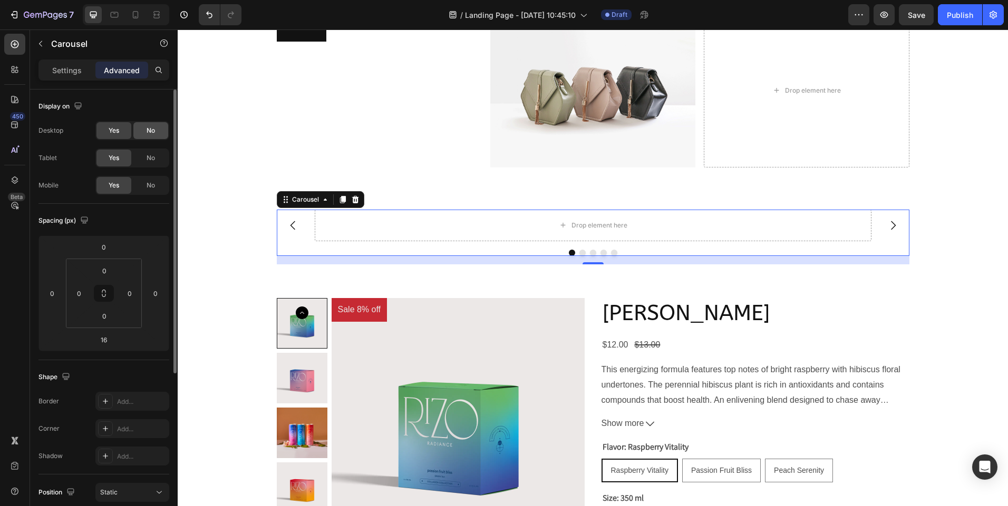
click at [140, 132] on div "No" at bounding box center [150, 130] width 35 height 17
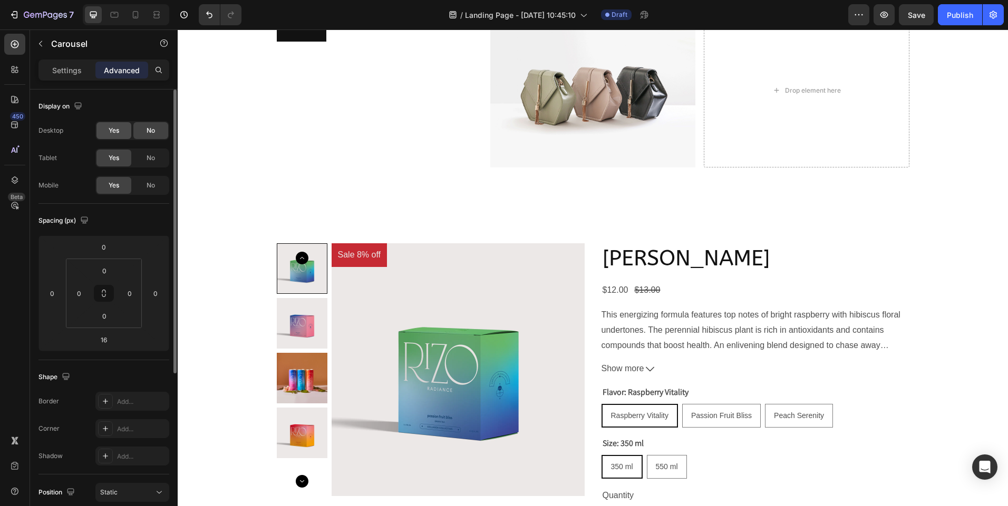
click at [113, 131] on span "Yes" at bounding box center [114, 130] width 11 height 9
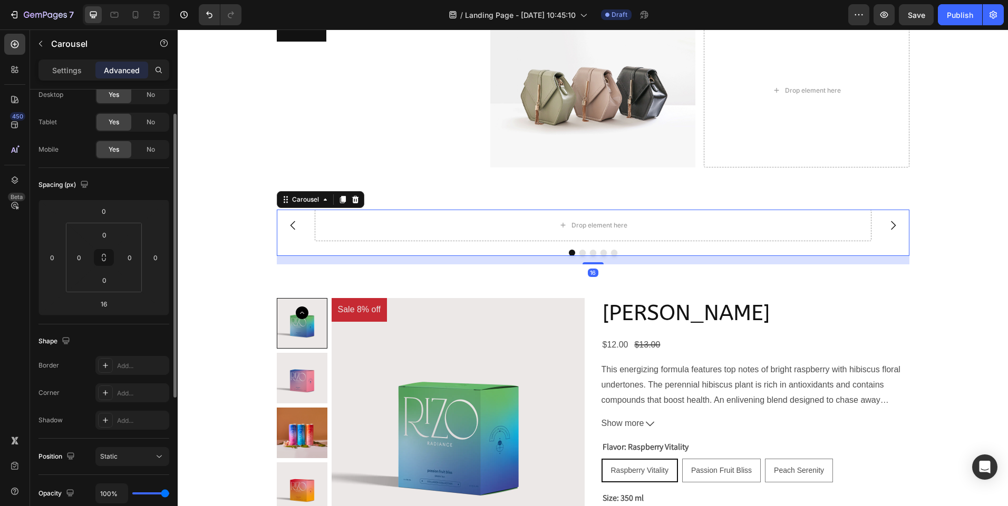
scroll to position [37, 0]
click at [102, 233] on input "0" at bounding box center [104, 234] width 21 height 16
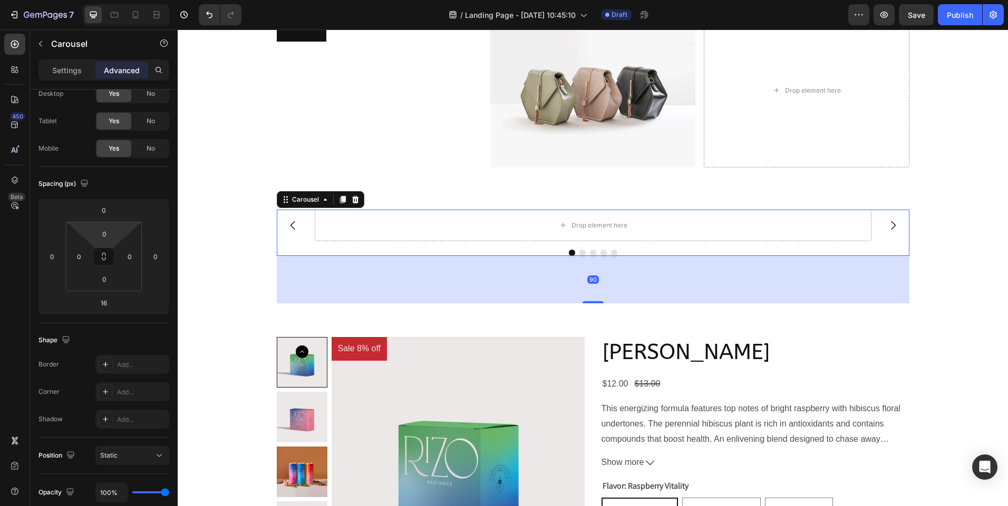
drag, startPoint x: 591, startPoint y: 262, endPoint x: 605, endPoint y: 300, distance: 41.0
click at [605, 256] on div "90" at bounding box center [593, 256] width 632 height 0
type input "90"
click at [605, 300] on div "90" at bounding box center [593, 279] width 632 height 47
click at [511, 278] on div "90" at bounding box center [593, 279] width 632 height 47
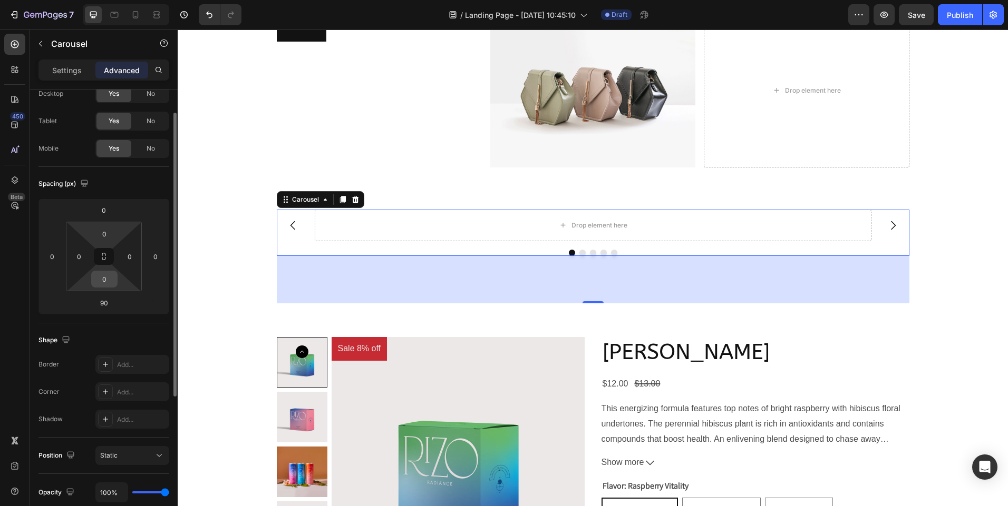
click at [109, 285] on input "0" at bounding box center [104, 279] width 21 height 16
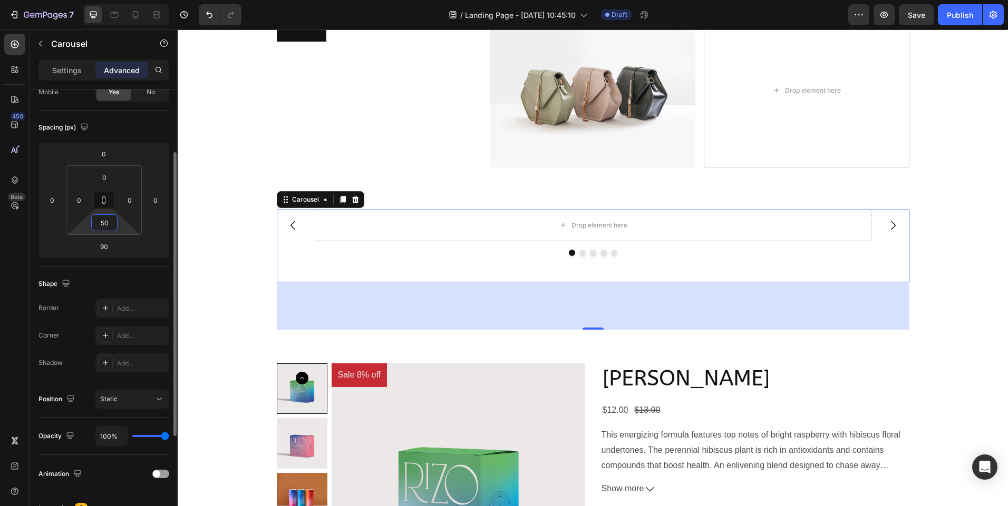
scroll to position [132, 0]
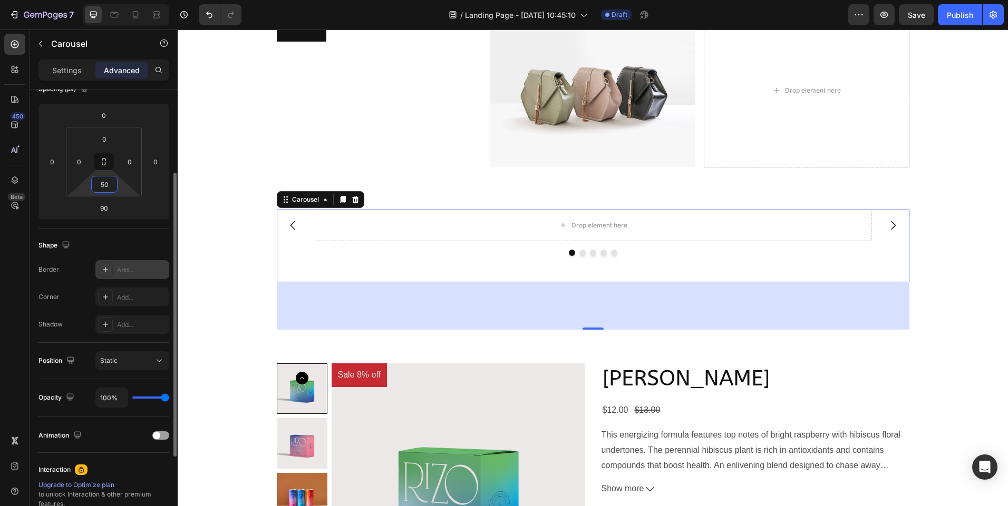
type input "50"
click at [138, 266] on div "Add..." at bounding box center [142, 270] width 50 height 9
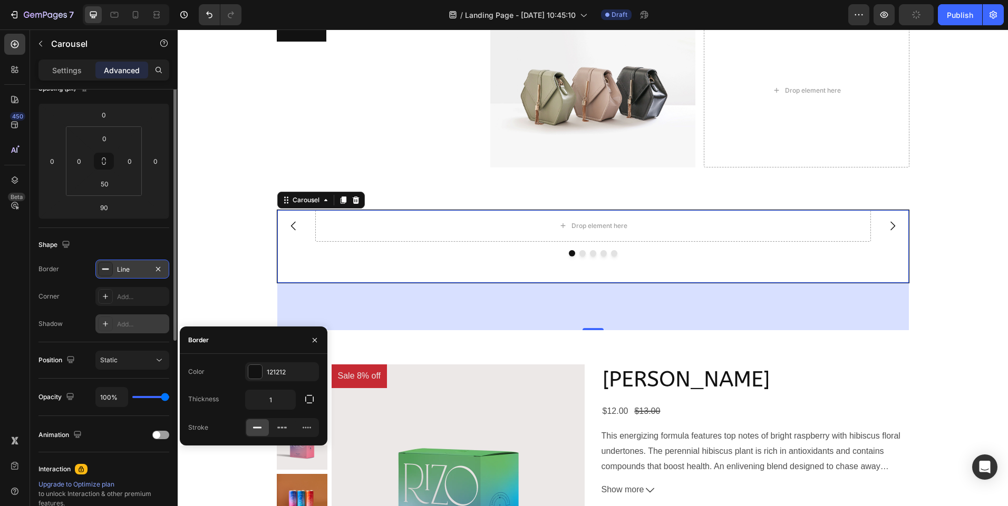
scroll to position [0, 0]
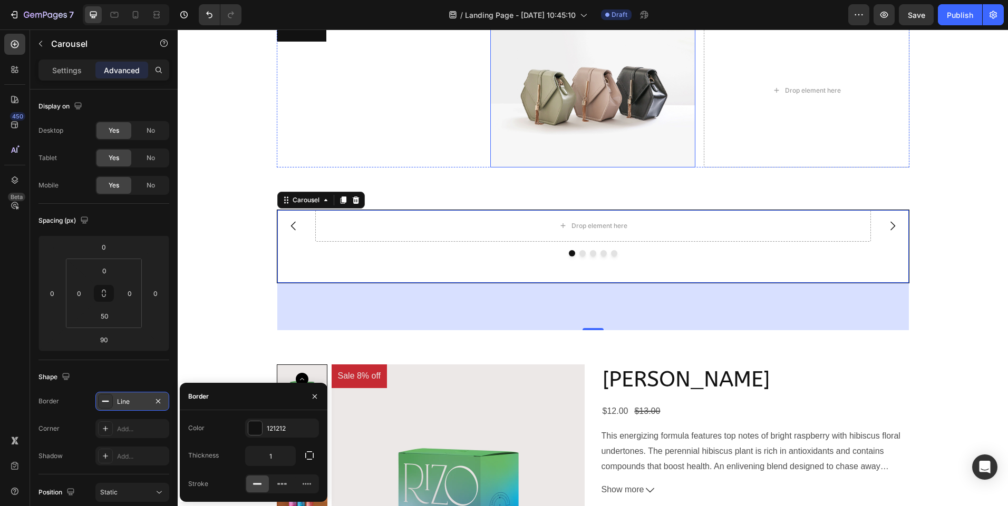
click at [550, 151] on img at bounding box center [592, 91] width 205 height 154
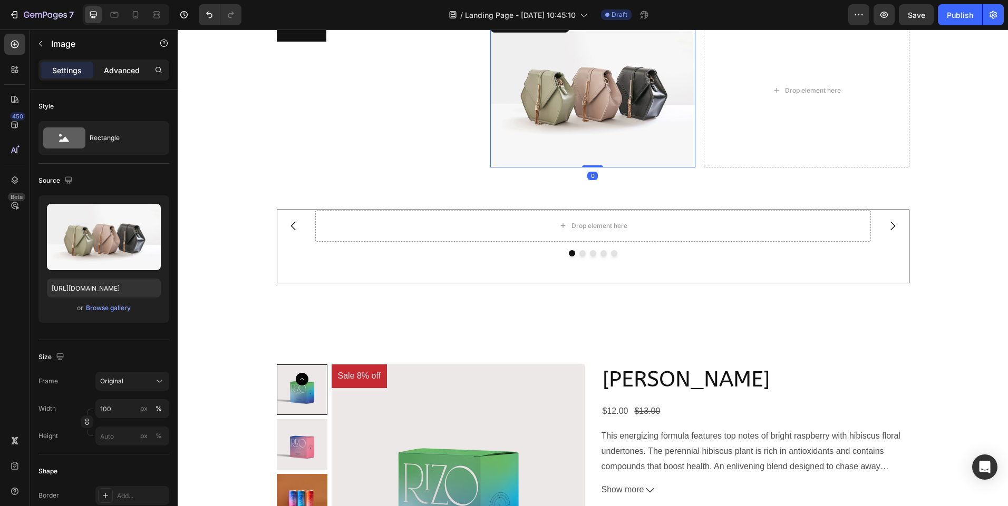
click at [108, 67] on p "Advanced" at bounding box center [122, 70] width 36 height 11
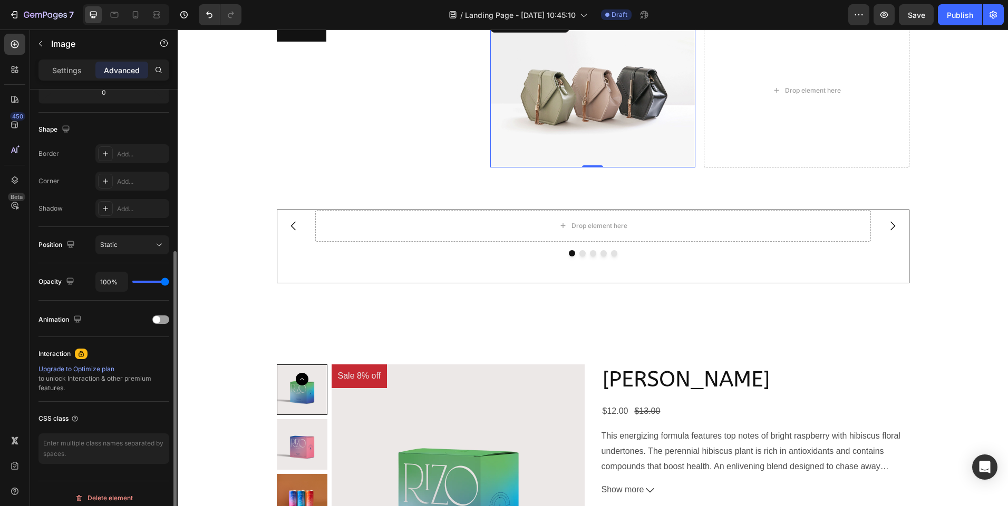
scroll to position [247, 0]
click at [109, 248] on span "Static" at bounding box center [108, 246] width 17 height 8
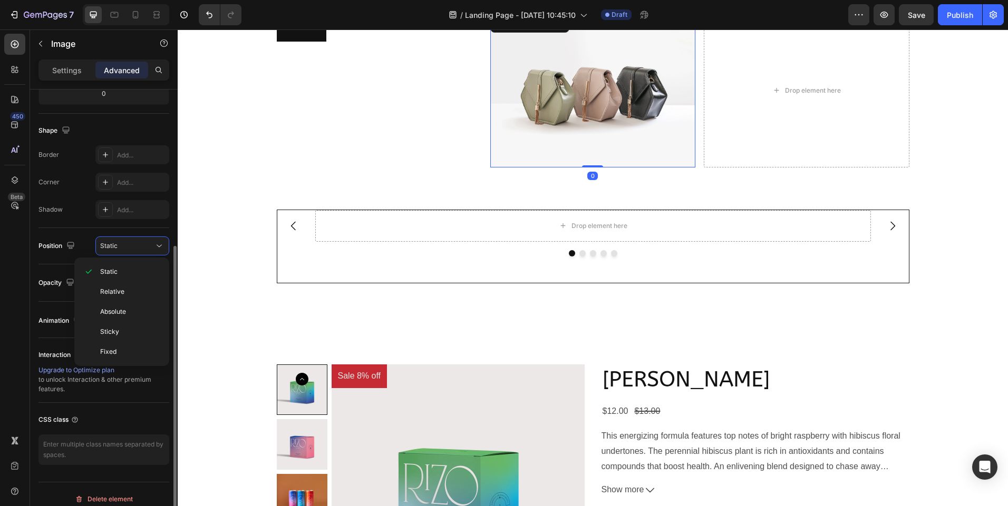
click at [48, 303] on div "Animation" at bounding box center [103, 320] width 131 height 36
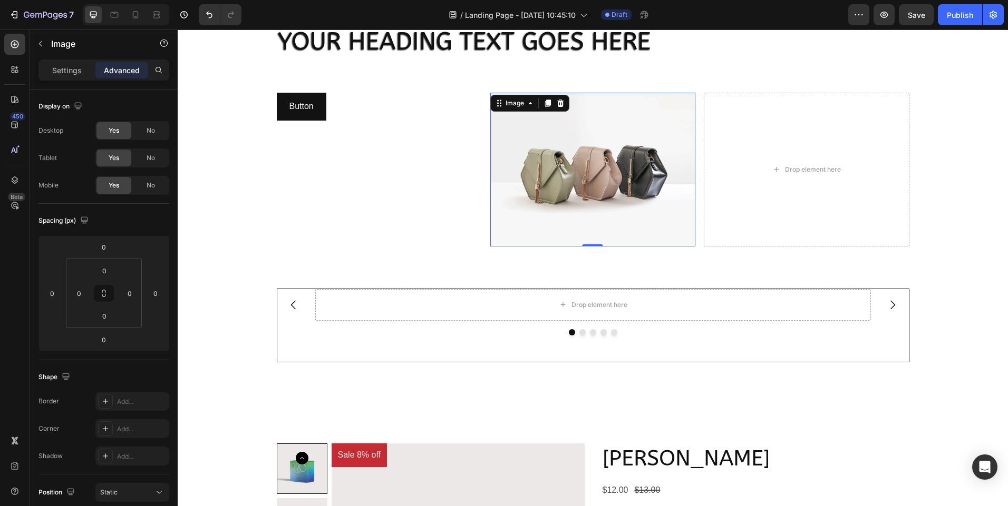
scroll to position [0, 0]
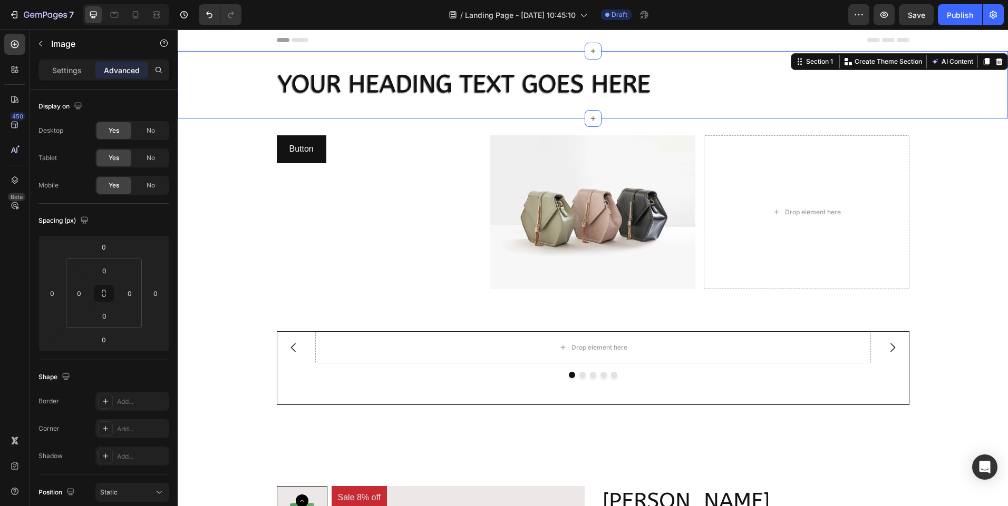
click at [451, 61] on div "Your heading text goes here Heading Section 1 Create Theme Section AI Content W…" at bounding box center [593, 84] width 830 height 67
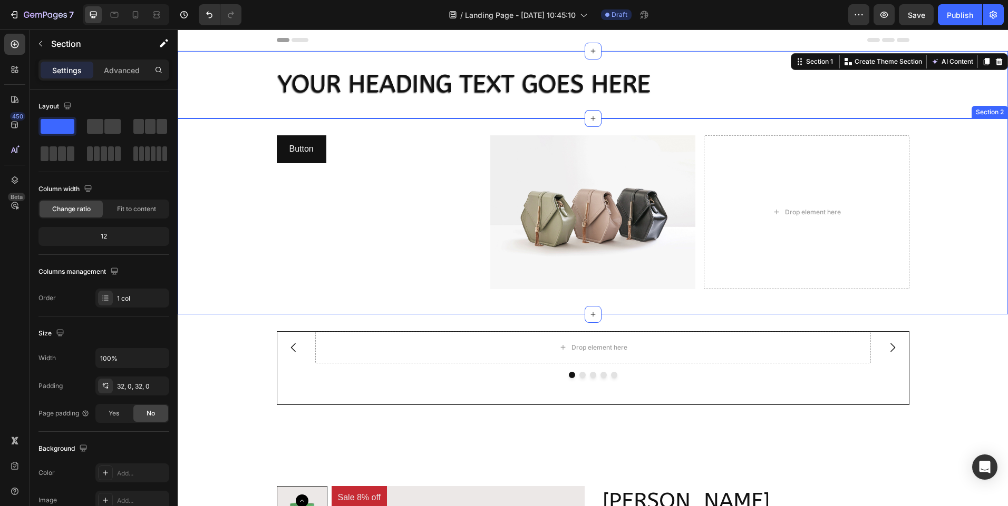
click at [403, 127] on div "Button Button Image Drop element here Row Section 2" at bounding box center [593, 217] width 830 height 196
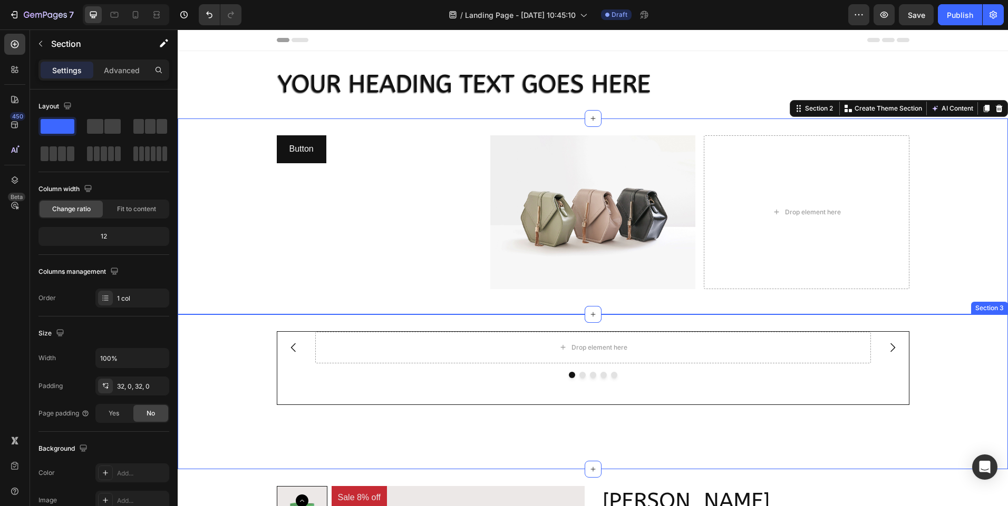
click at [250, 331] on div "Drop element here Drop element here Drop element here Drop element here Drop el…" at bounding box center [593, 392] width 830 height 155
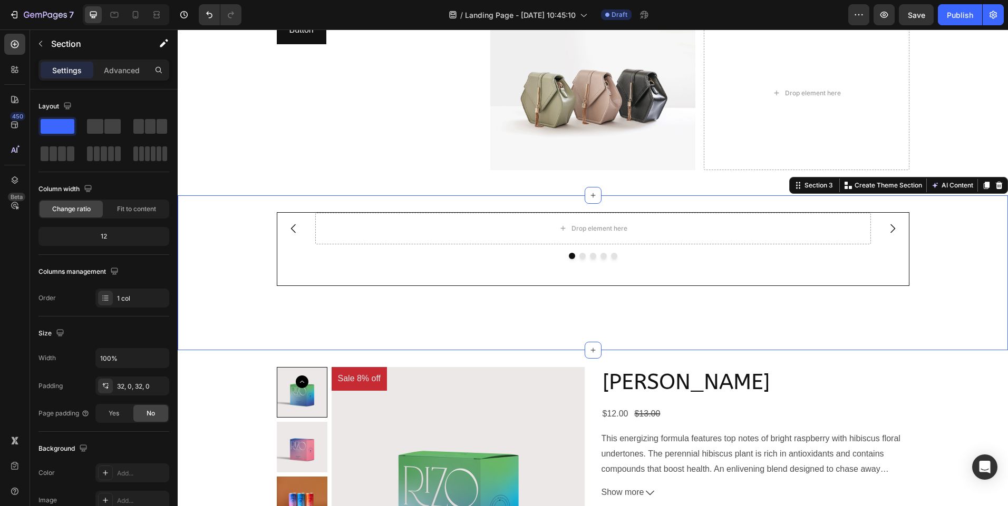
scroll to position [122, 0]
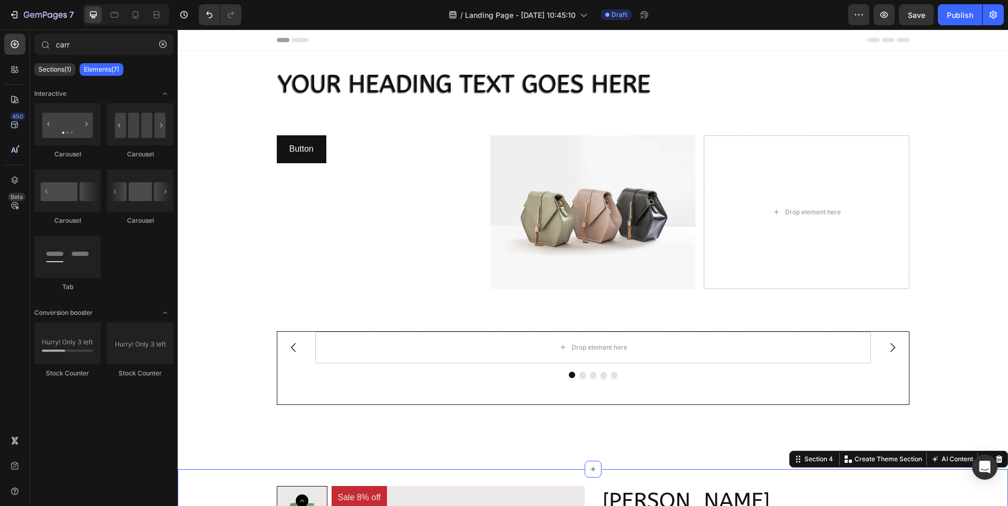
click at [294, 40] on icon at bounding box center [299, 40] width 17 height 4
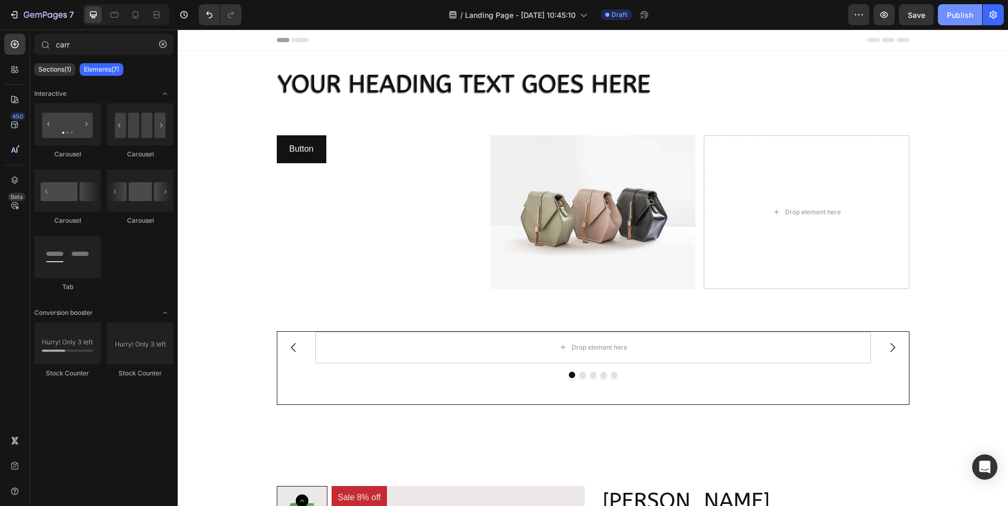
click at [952, 21] on button "Publish" at bounding box center [960, 14] width 44 height 21
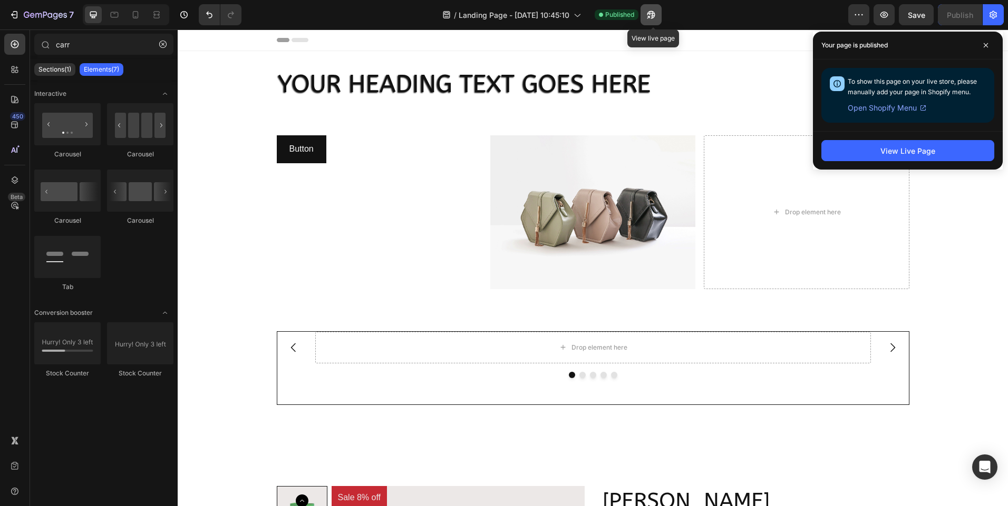
click at [656, 7] on button "button" at bounding box center [650, 14] width 21 height 21
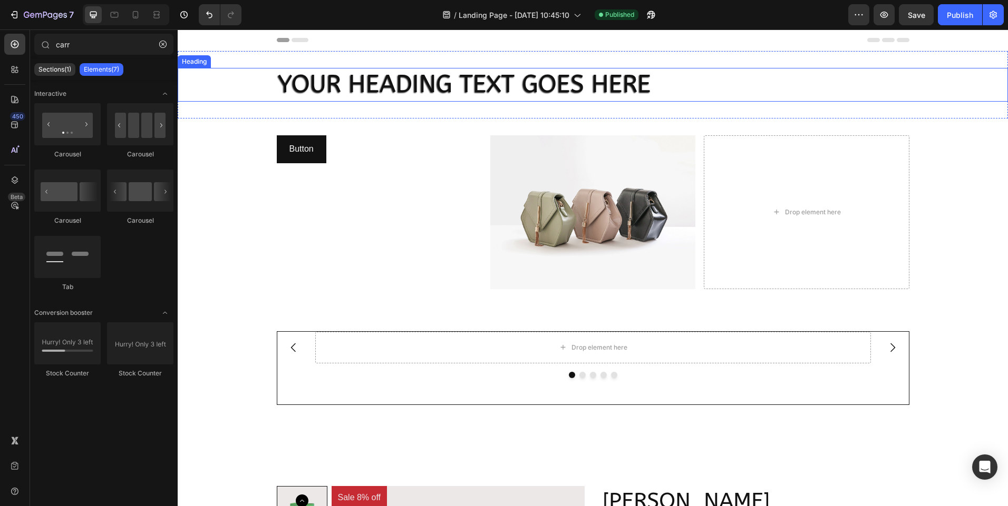
click at [422, 87] on h2 "Your heading text goes here" at bounding box center [593, 85] width 632 height 34
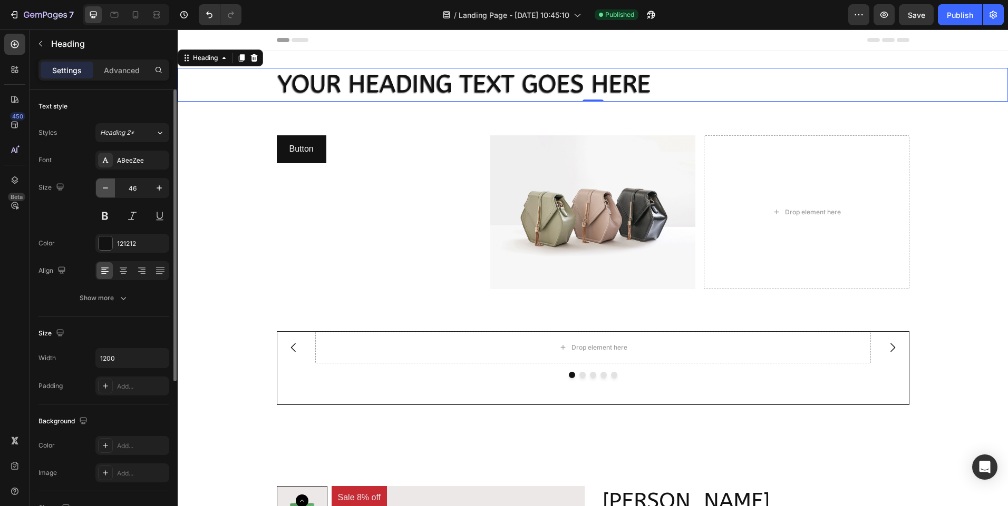
click at [110, 190] on icon "button" at bounding box center [105, 188] width 11 height 11
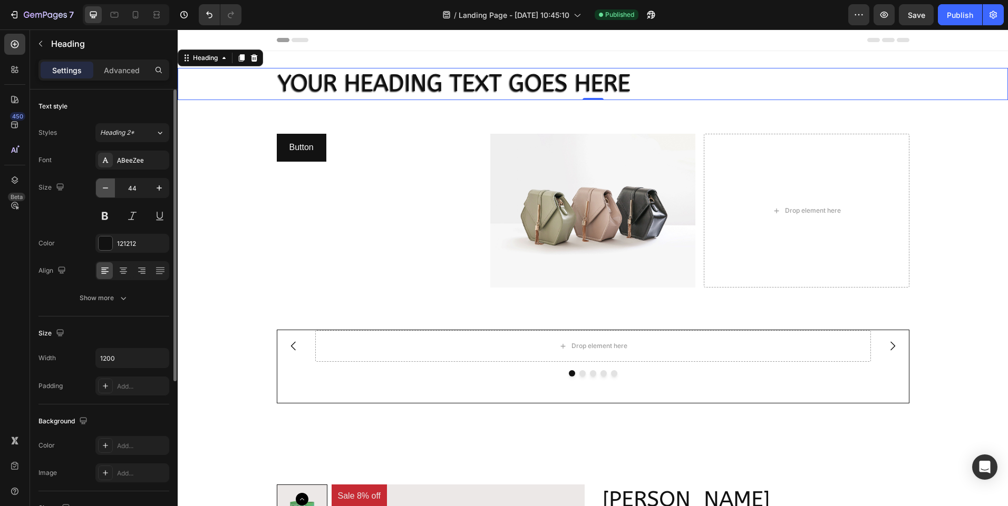
click at [110, 190] on icon "button" at bounding box center [105, 188] width 11 height 11
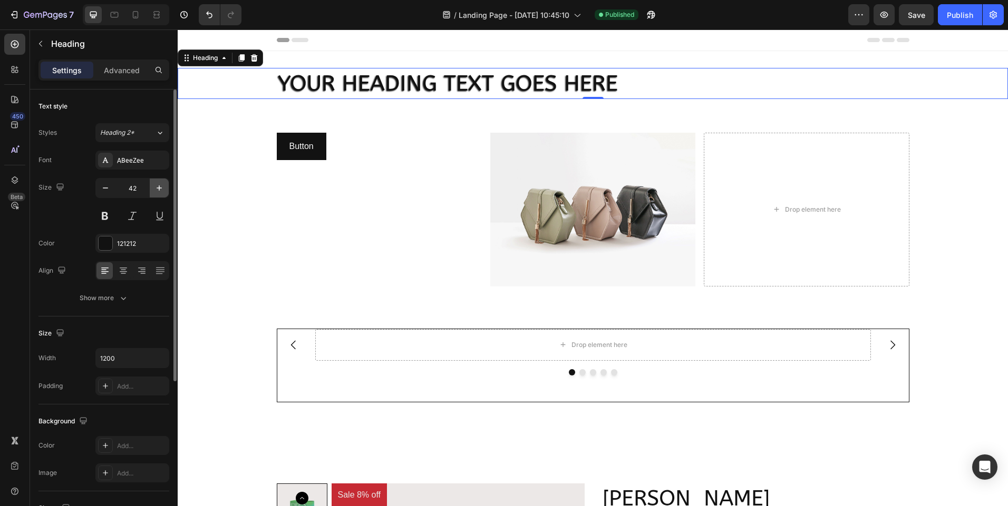
click at [161, 184] on icon "button" at bounding box center [159, 188] width 11 height 11
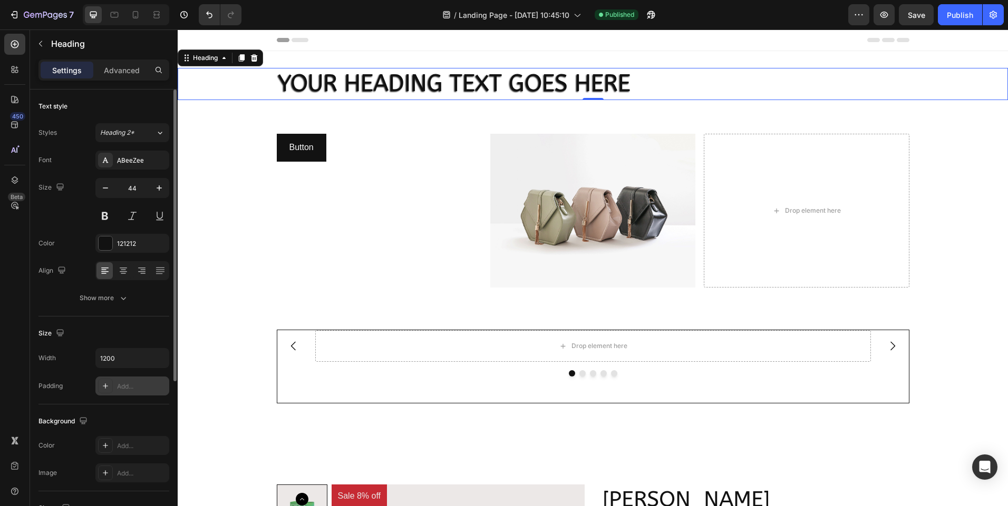
click at [108, 388] on icon at bounding box center [105, 386] width 8 height 8
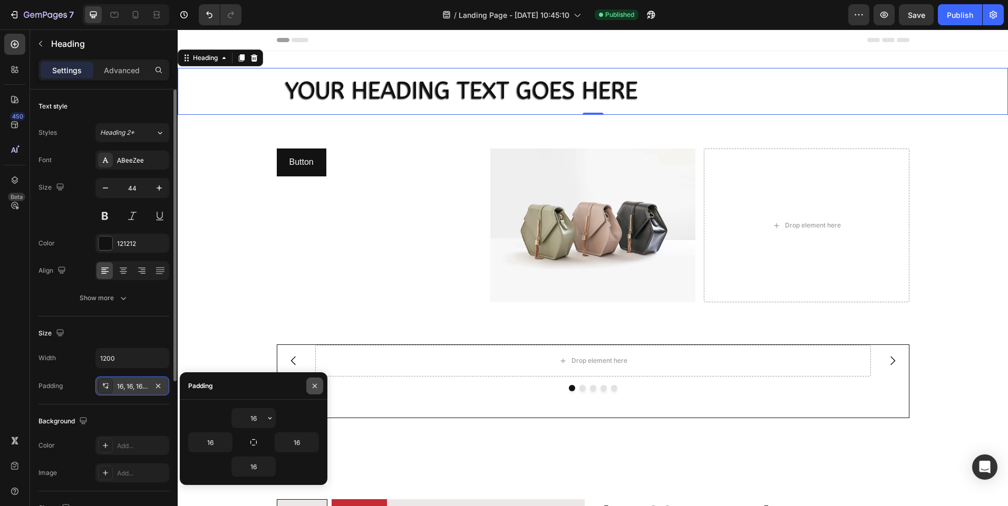
click at [309, 388] on button "button" at bounding box center [314, 386] width 17 height 17
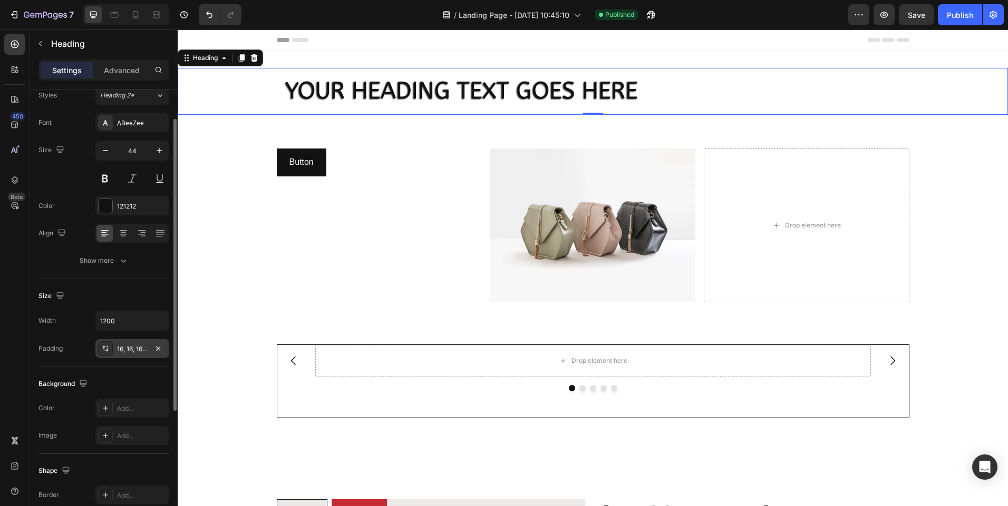
scroll to position [56, 0]
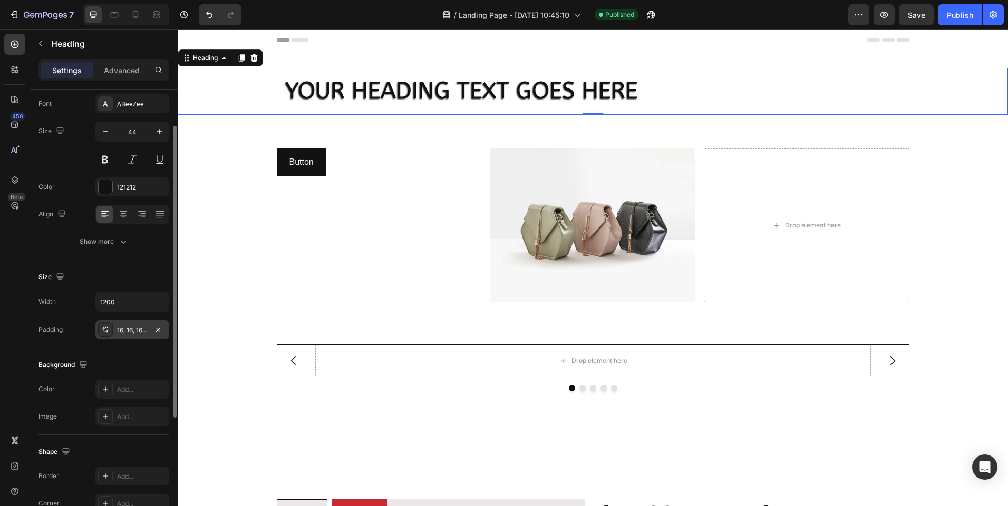
click at [140, 378] on div "Background The changes might be hidden by the video. Color Add... Image Add..." at bounding box center [103, 391] width 131 height 87
click at [119, 415] on div "Add..." at bounding box center [142, 417] width 50 height 9
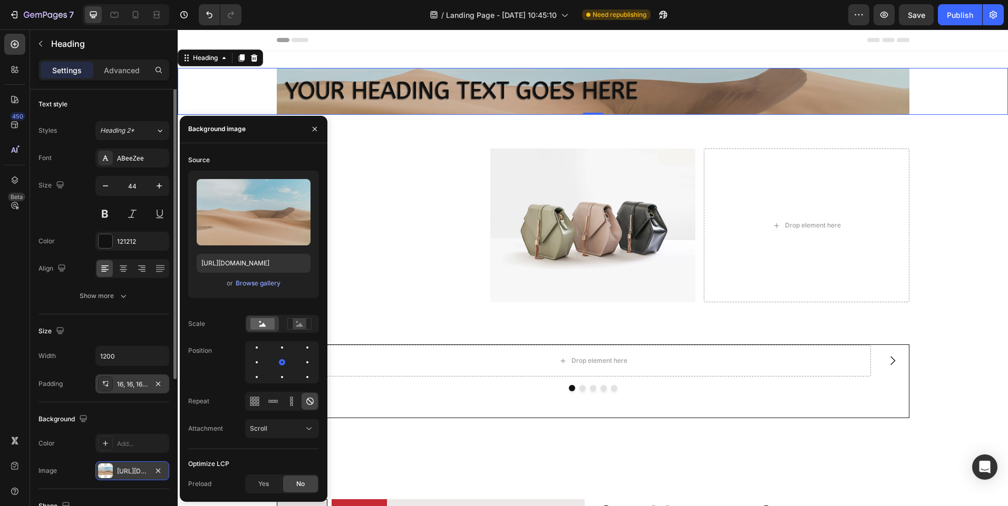
scroll to position [0, 0]
click at [95, 184] on div "Size 44" at bounding box center [103, 201] width 131 height 47
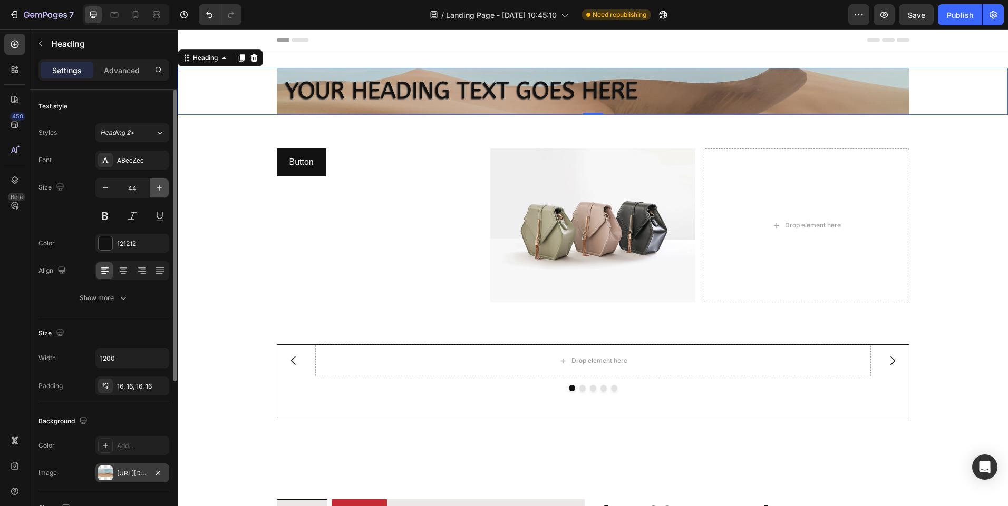
click at [159, 194] on button "button" at bounding box center [159, 188] width 19 height 19
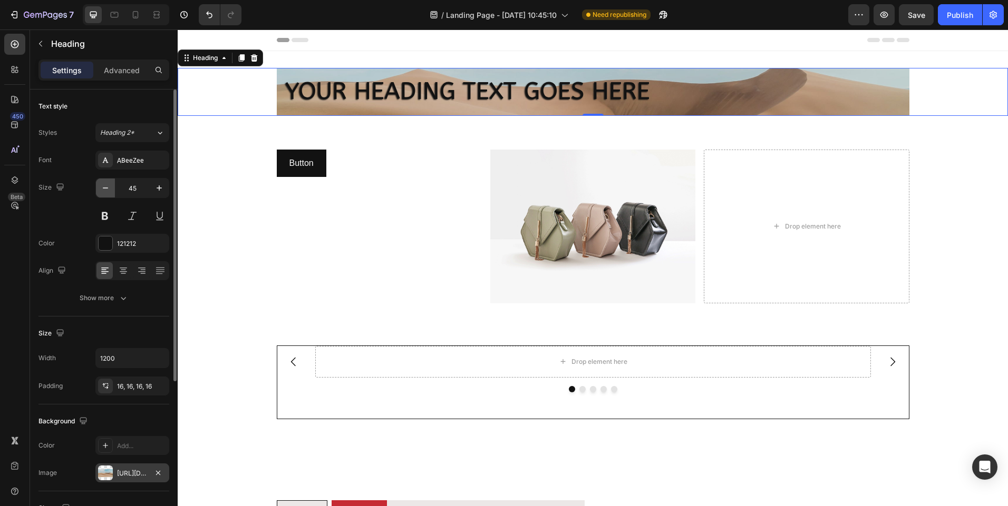
click at [107, 183] on icon "button" at bounding box center [105, 188] width 11 height 11
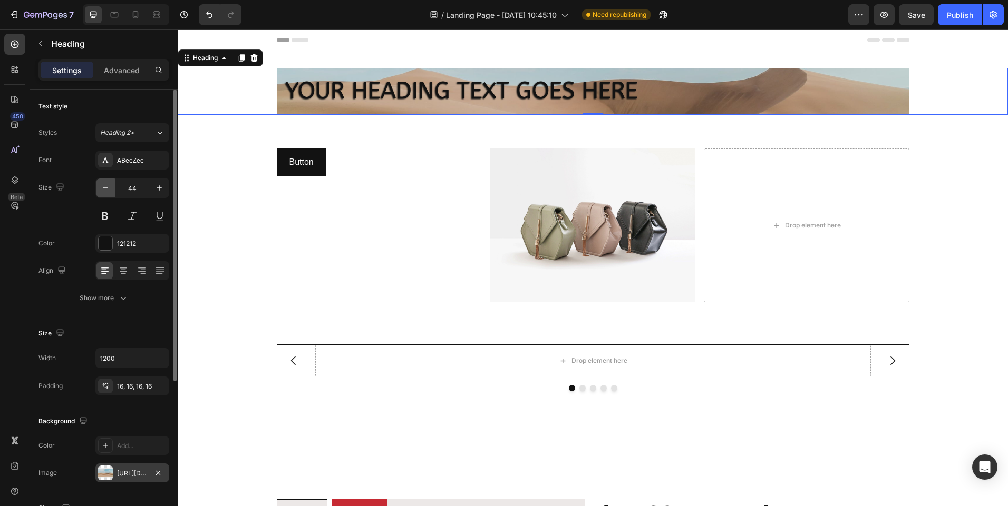
click at [107, 183] on icon "button" at bounding box center [105, 188] width 11 height 11
type input "43"
click at [155, 138] on icon at bounding box center [159, 133] width 9 height 11
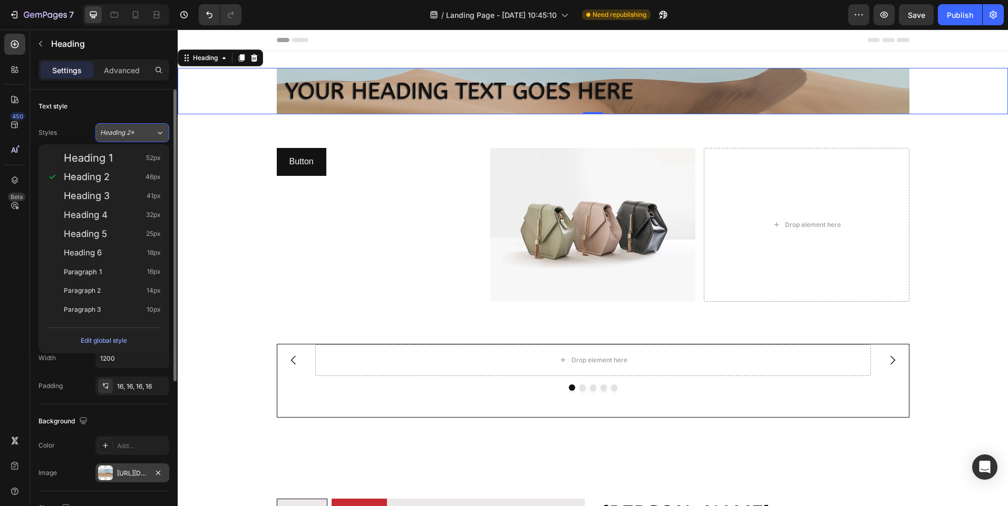
click at [152, 135] on div "Heading 2*" at bounding box center [127, 132] width 55 height 9
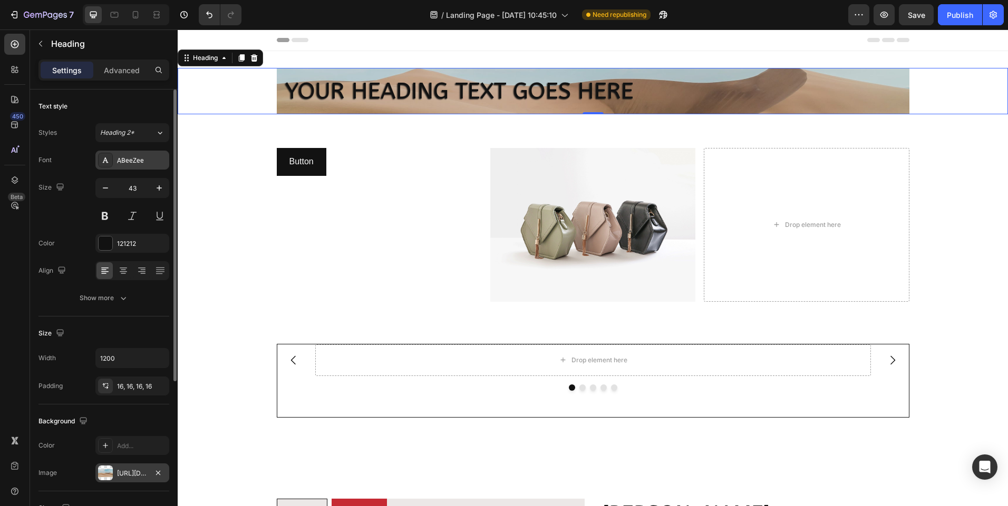
click at [123, 154] on div "ABeeZee" at bounding box center [132, 160] width 74 height 19
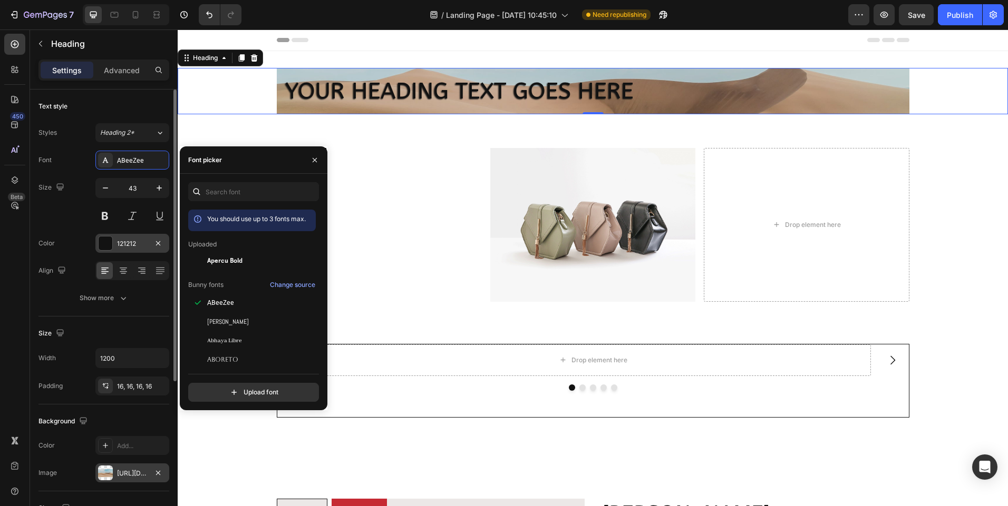
click at [138, 244] on div "121212" at bounding box center [132, 243] width 31 height 9
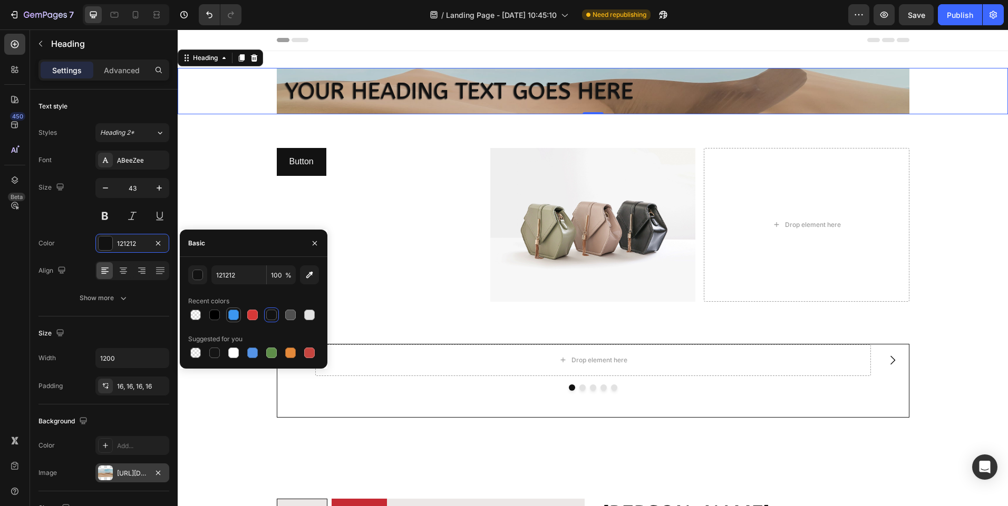
click at [232, 320] on div at bounding box center [233, 315] width 11 height 11
type input "3C96EE"
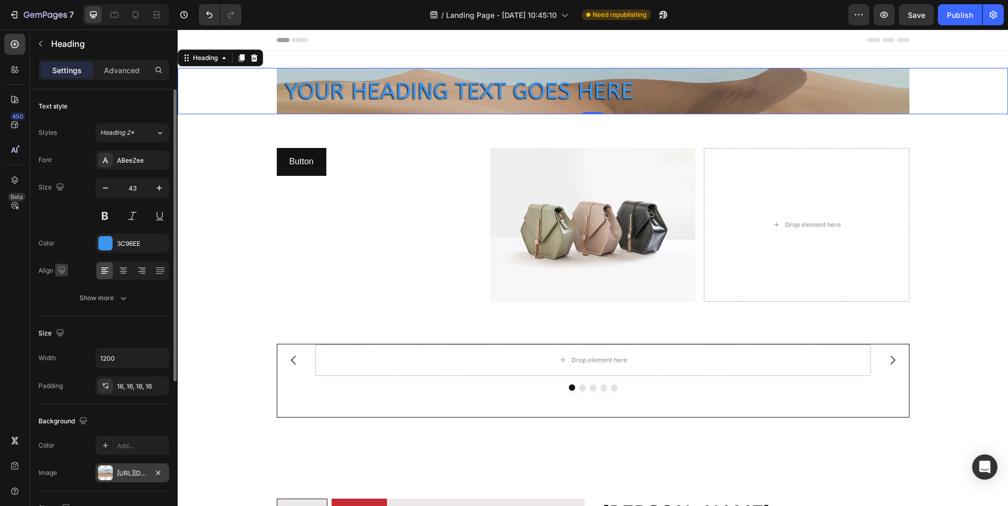
click at [64, 268] on icon "button" at bounding box center [61, 270] width 11 height 11
click at [50, 245] on div "Color" at bounding box center [46, 243] width 16 height 9
